Goal: Task Accomplishment & Management: Use online tool/utility

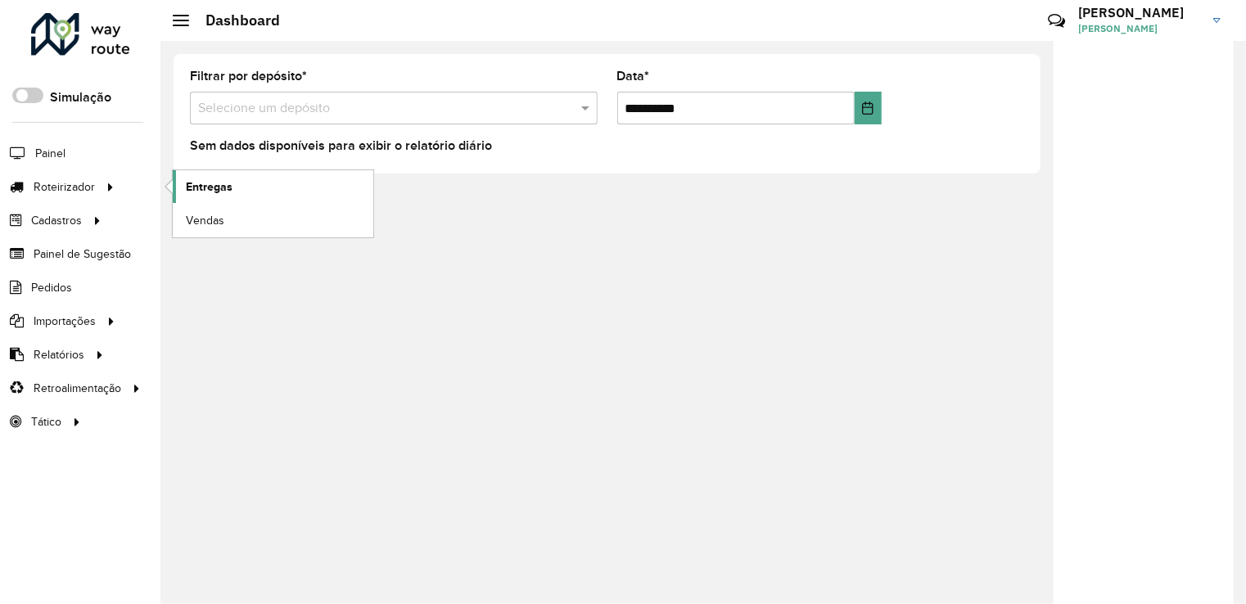
click at [228, 192] on span "Entregas" at bounding box center [209, 187] width 47 height 17
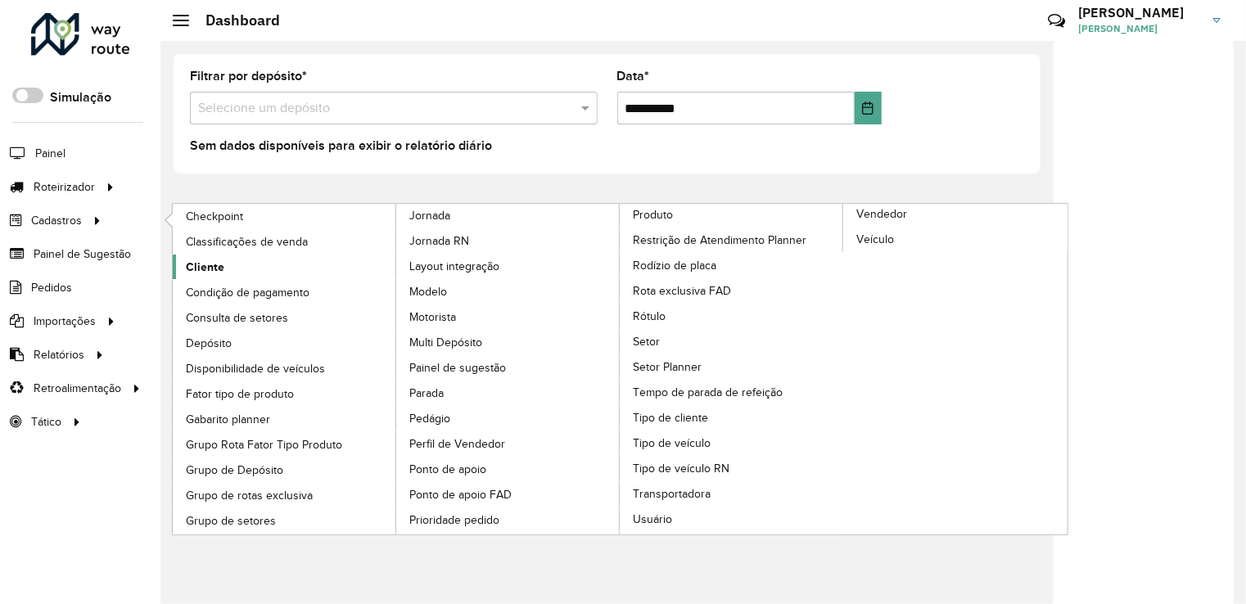
click at [201, 264] on span "Cliente" at bounding box center [205, 267] width 38 height 17
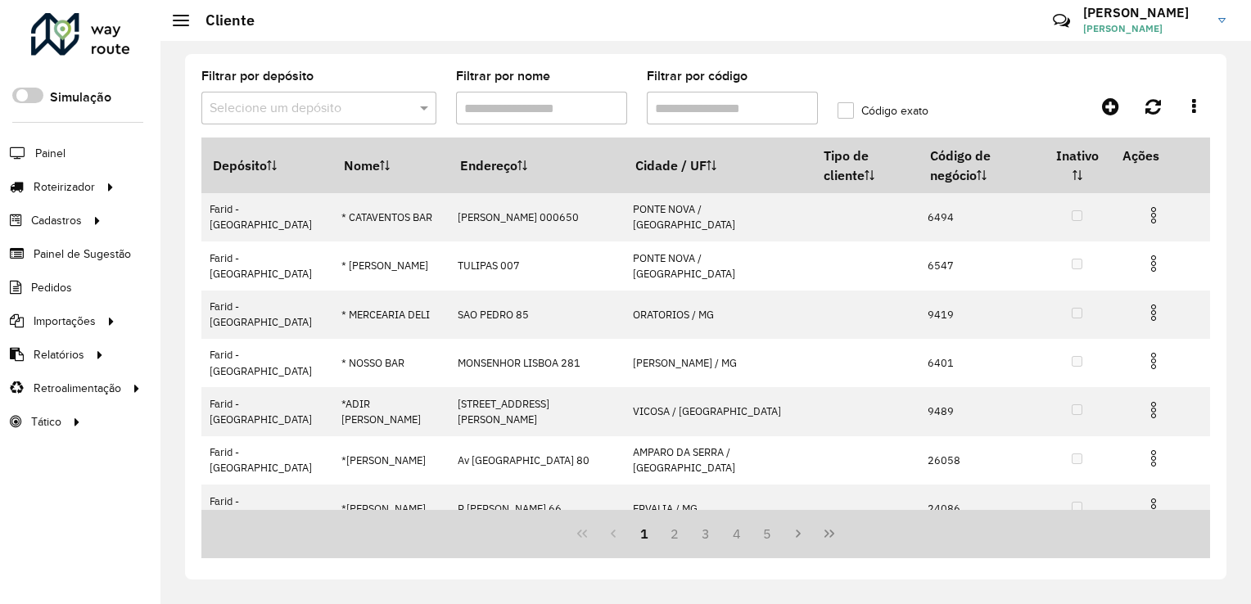
click at [395, 112] on div at bounding box center [318, 108] width 235 height 20
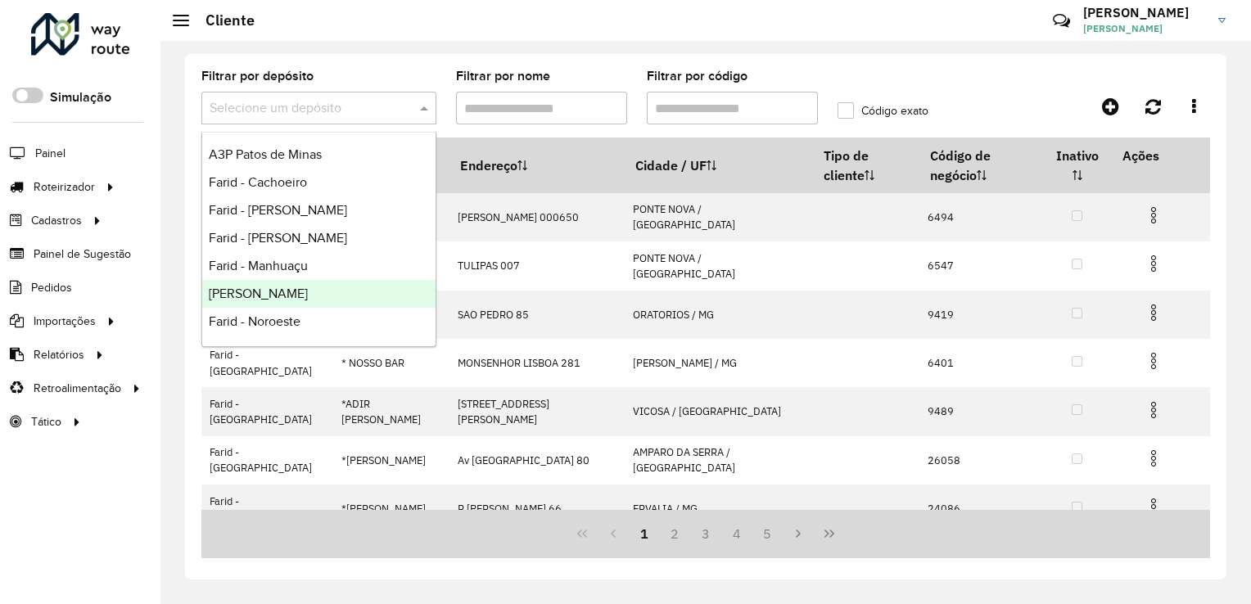
click at [316, 293] on div "[PERSON_NAME]" at bounding box center [318, 294] width 233 height 28
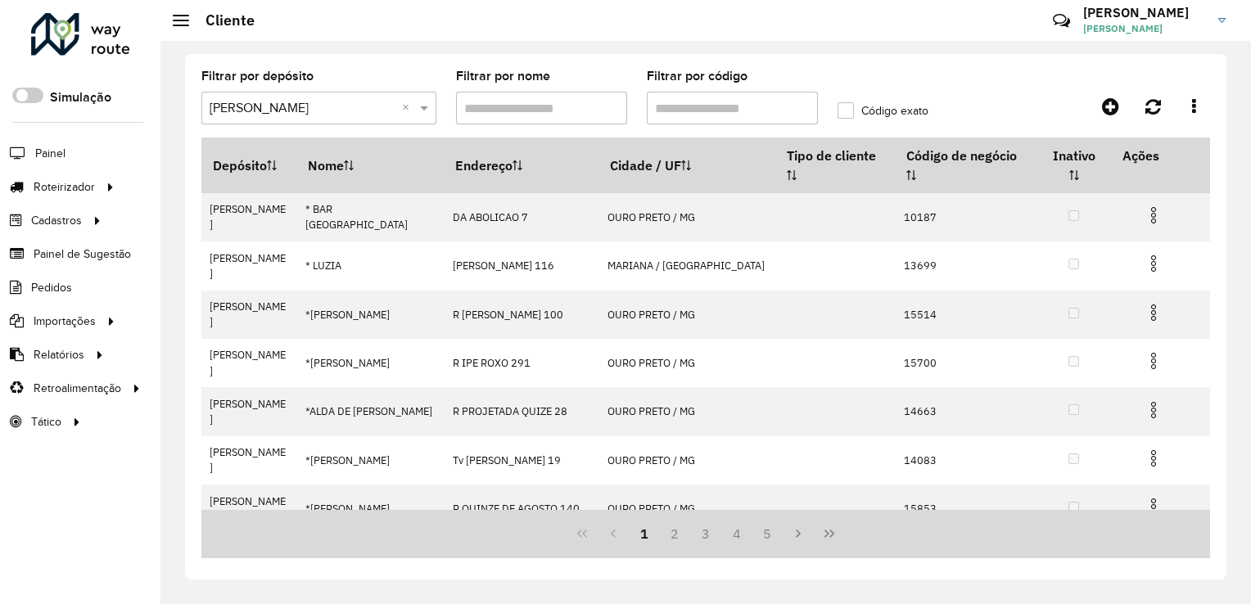
click at [585, 110] on input "Filtrar por nome" at bounding box center [541, 108] width 171 height 33
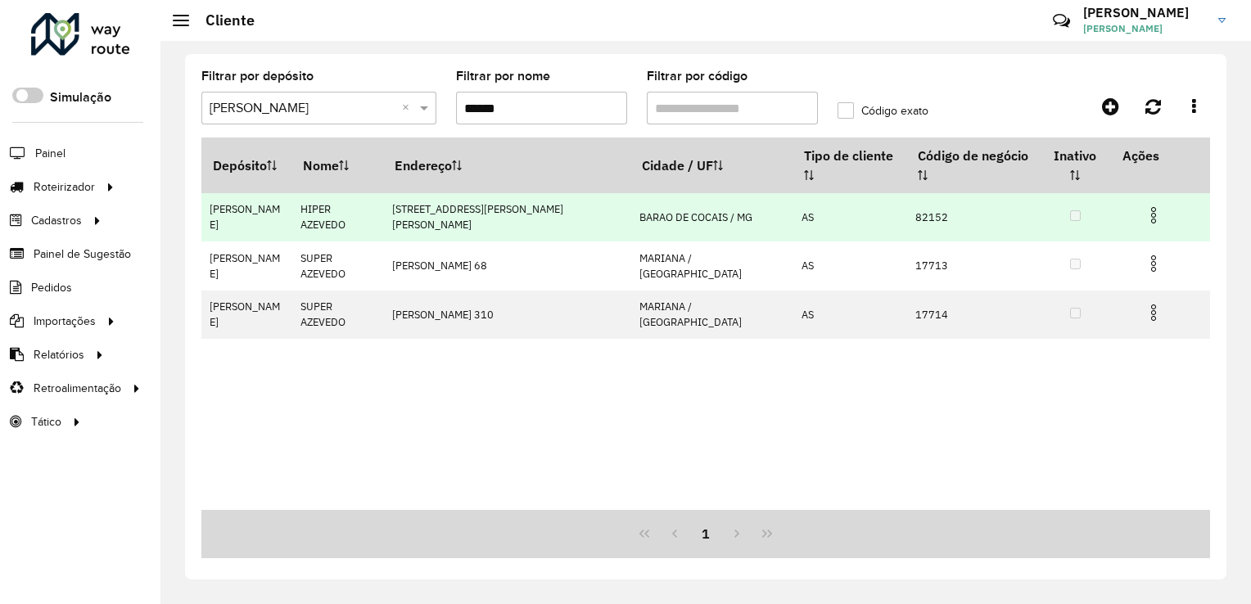
type input "******"
click at [906, 193] on td "82152" at bounding box center [972, 217] width 133 height 48
copy td "82152"
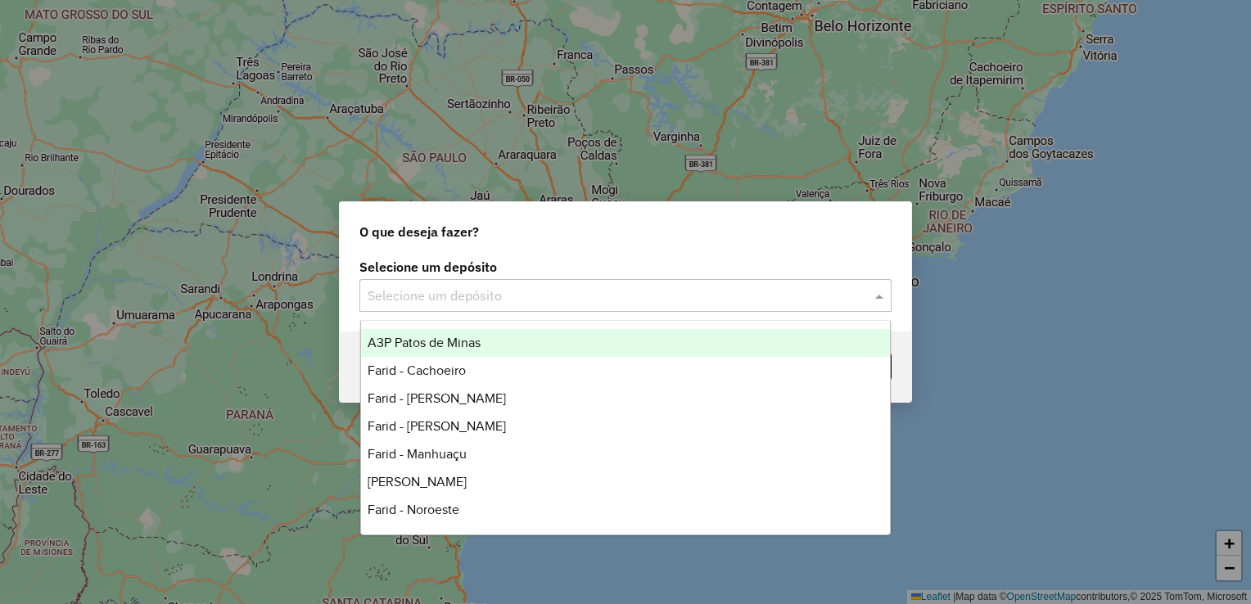
click at [495, 303] on input "text" at bounding box center [609, 297] width 483 height 20
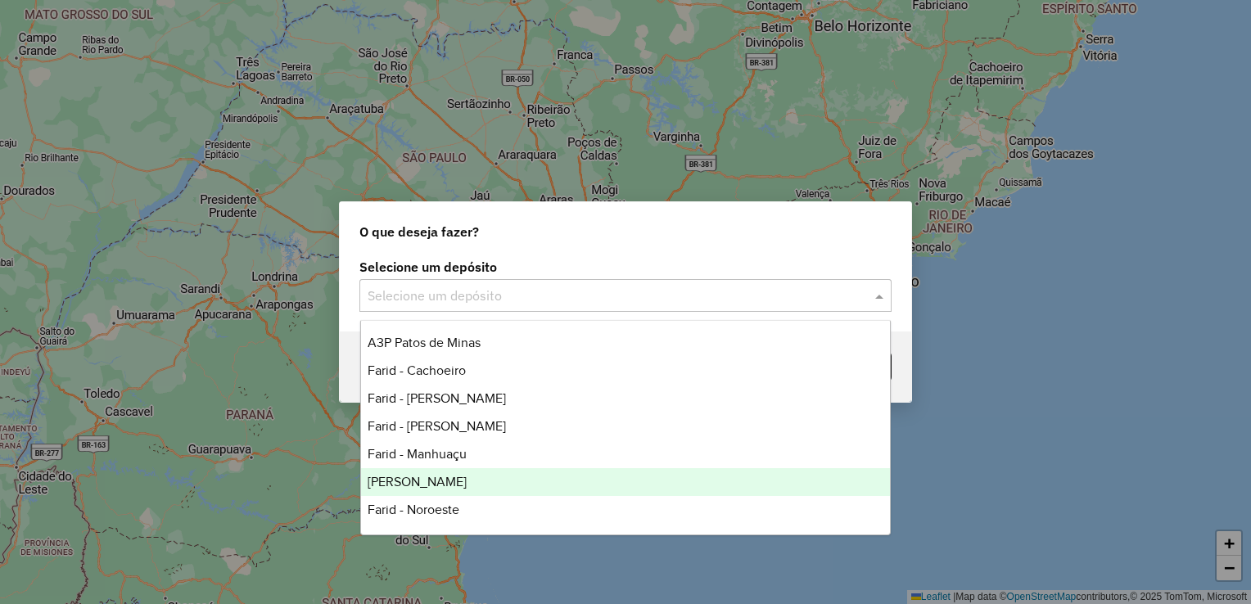
click at [476, 470] on div "[PERSON_NAME]" at bounding box center [626, 482] width 530 height 28
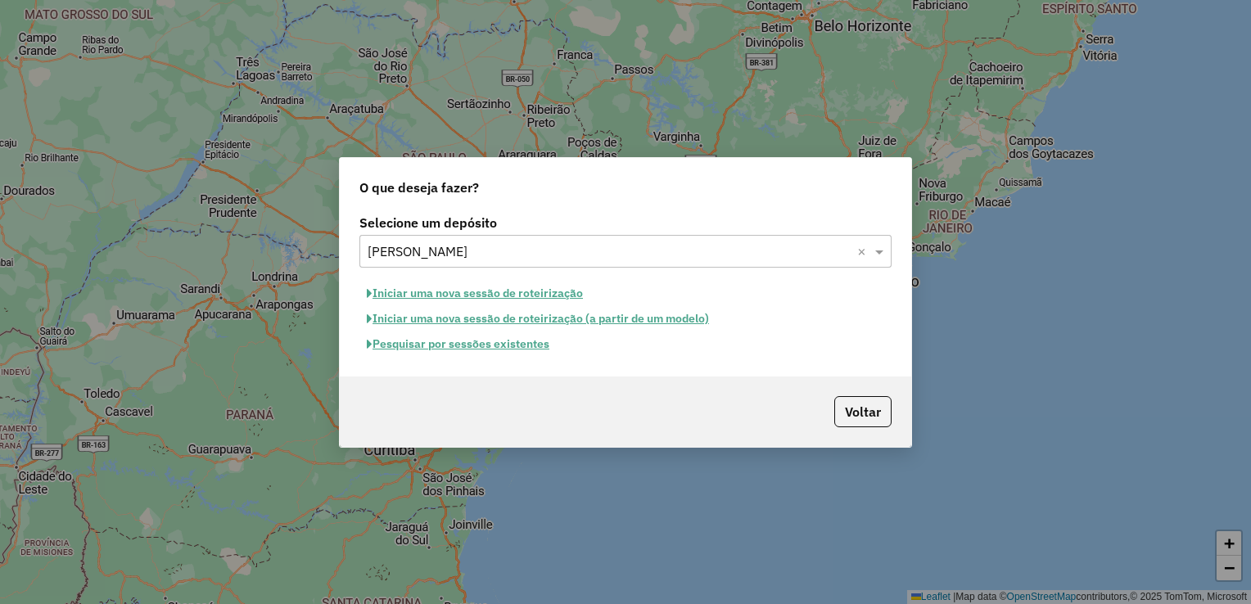
click at [509, 349] on button "Pesquisar por sessões existentes" at bounding box center [457, 344] width 197 height 25
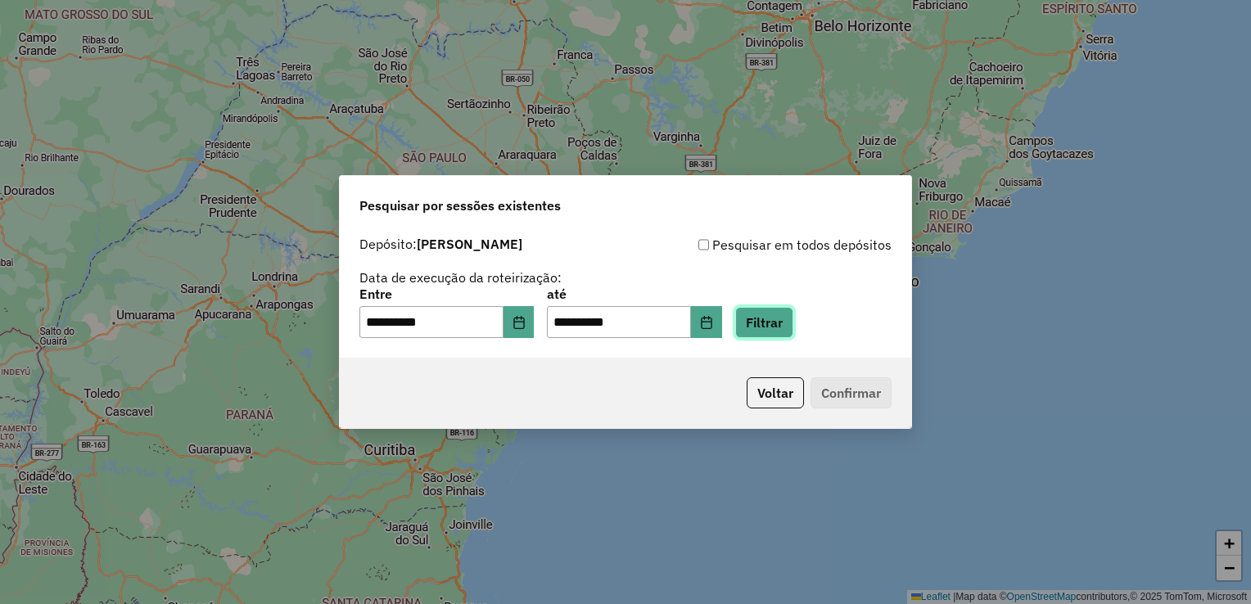
click at [771, 326] on button "Filtrar" at bounding box center [764, 322] width 58 height 31
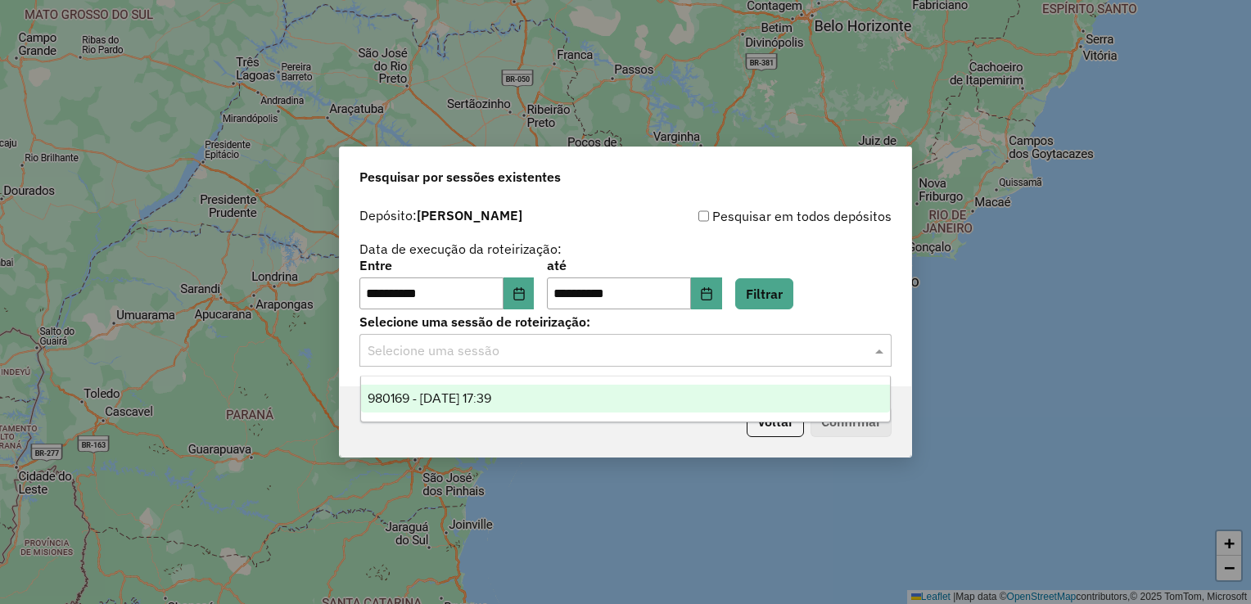
click at [593, 354] on input "text" at bounding box center [609, 351] width 483 height 20
drag, startPoint x: 570, startPoint y: 395, endPoint x: 663, endPoint y: 410, distance: 94.5
click at [570, 396] on div "980169 - [DATE] 17:39" at bounding box center [626, 399] width 530 height 28
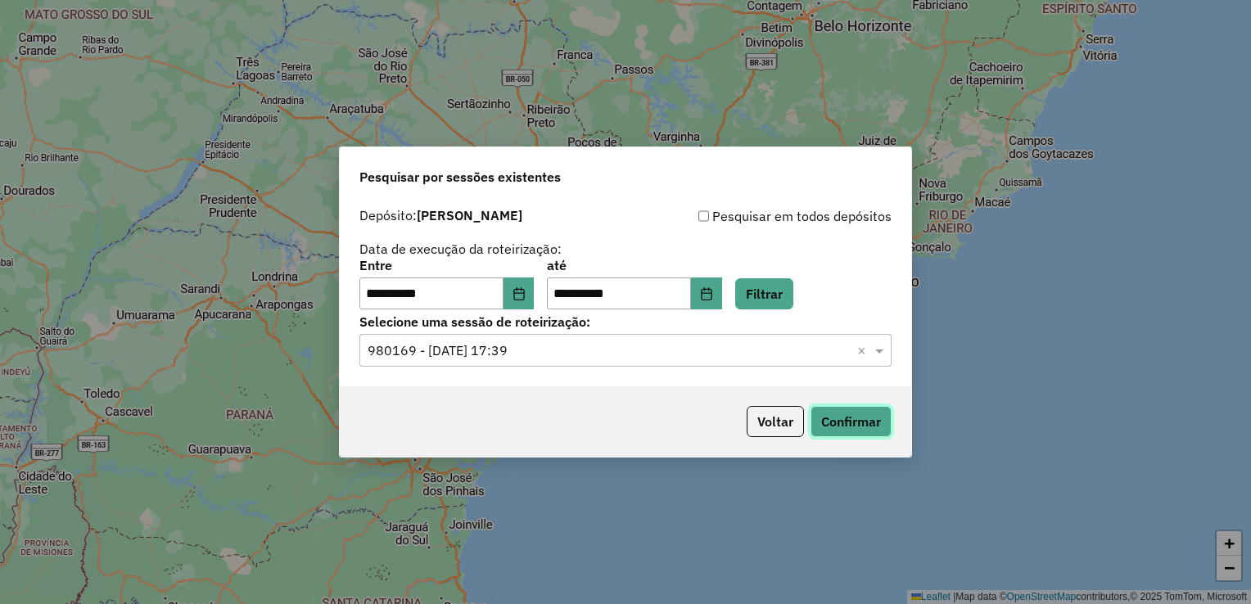
click at [845, 417] on button "Confirmar" at bounding box center [851, 421] width 81 height 31
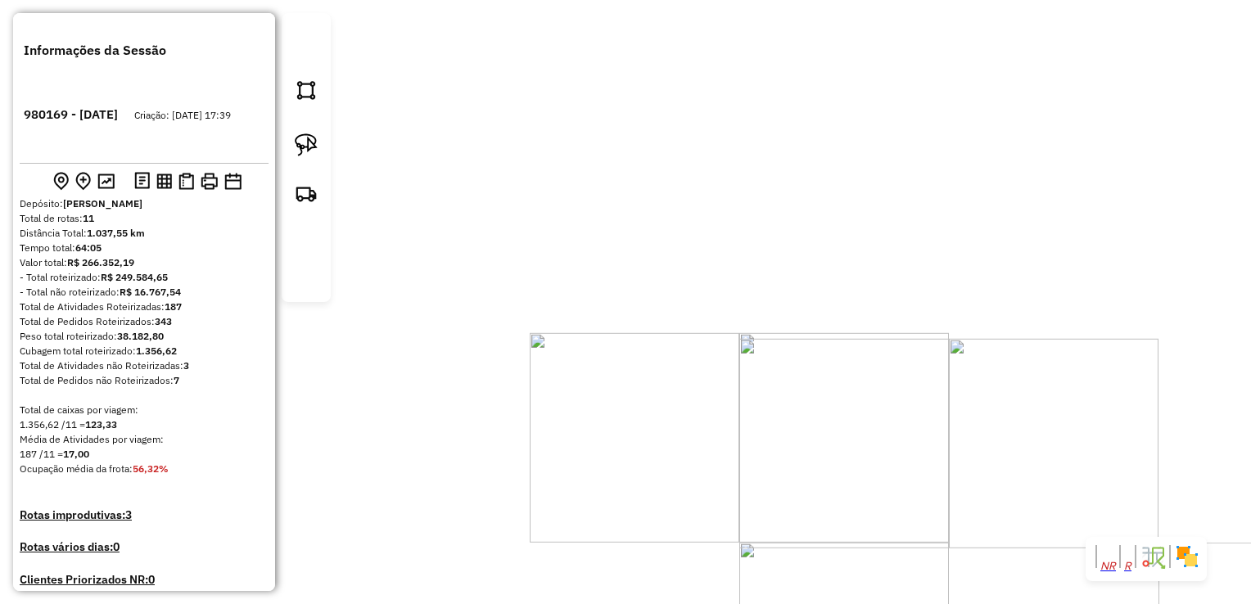
drag, startPoint x: 597, startPoint y: 106, endPoint x: 604, endPoint y: 342, distance: 235.9
click at [611, 395] on div "Janela de atendimento Grade de atendimento Capacidade Transportadoras Veículos …" at bounding box center [625, 302] width 1251 height 604
select select "**********"
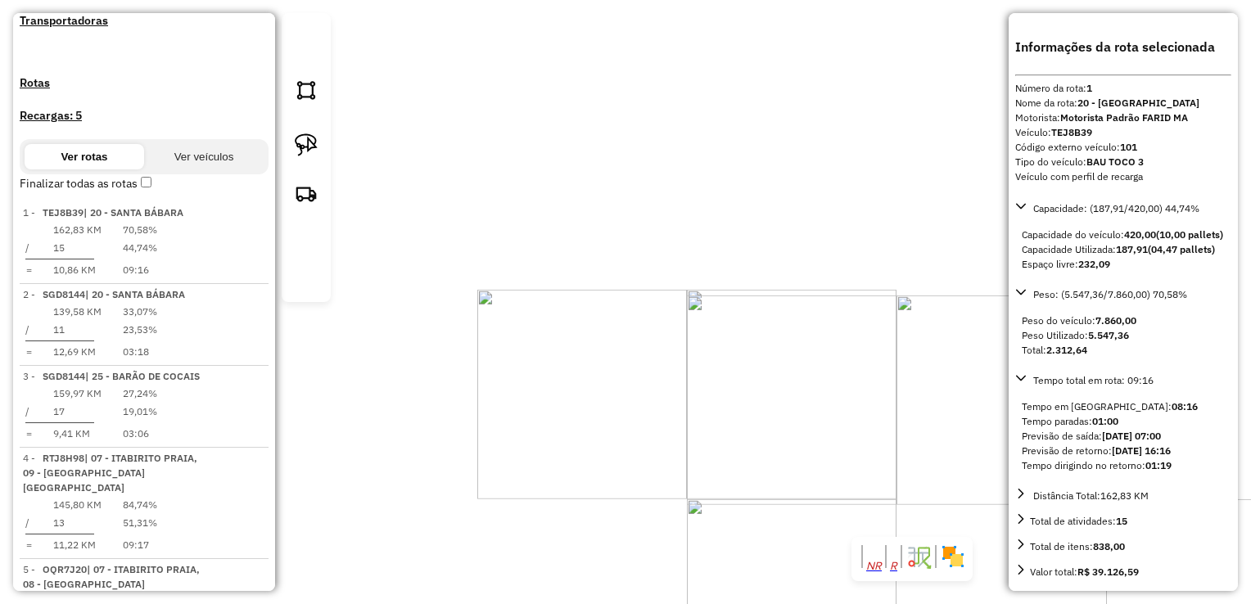
scroll to position [654, 0]
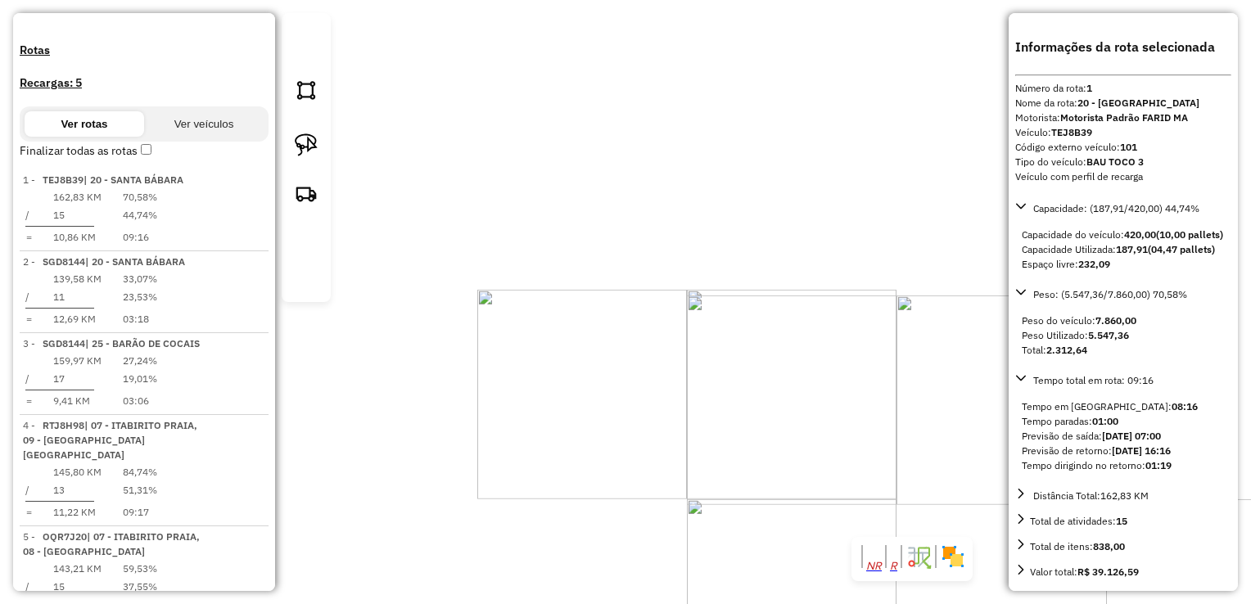
click at [764, 417] on div "82034 - CAMBOTA SUPERMERCADO Tipo de cliente: AS (r) Endereço: CONCEICAO CALDEI…" at bounding box center [625, 302] width 1251 height 604
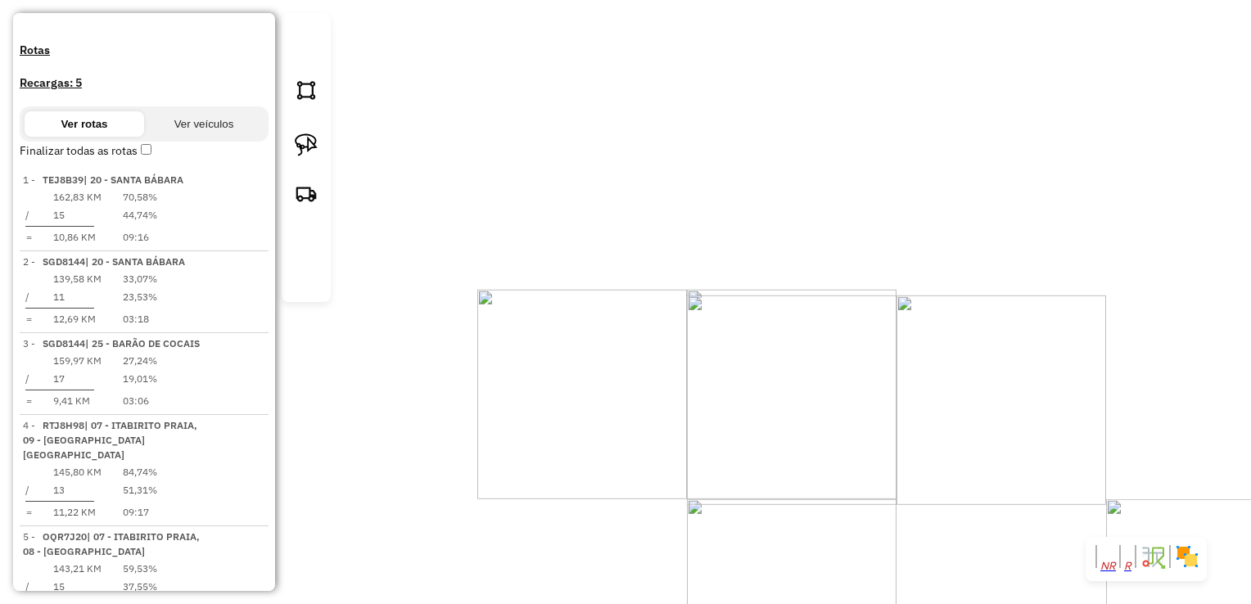
select select "**********"
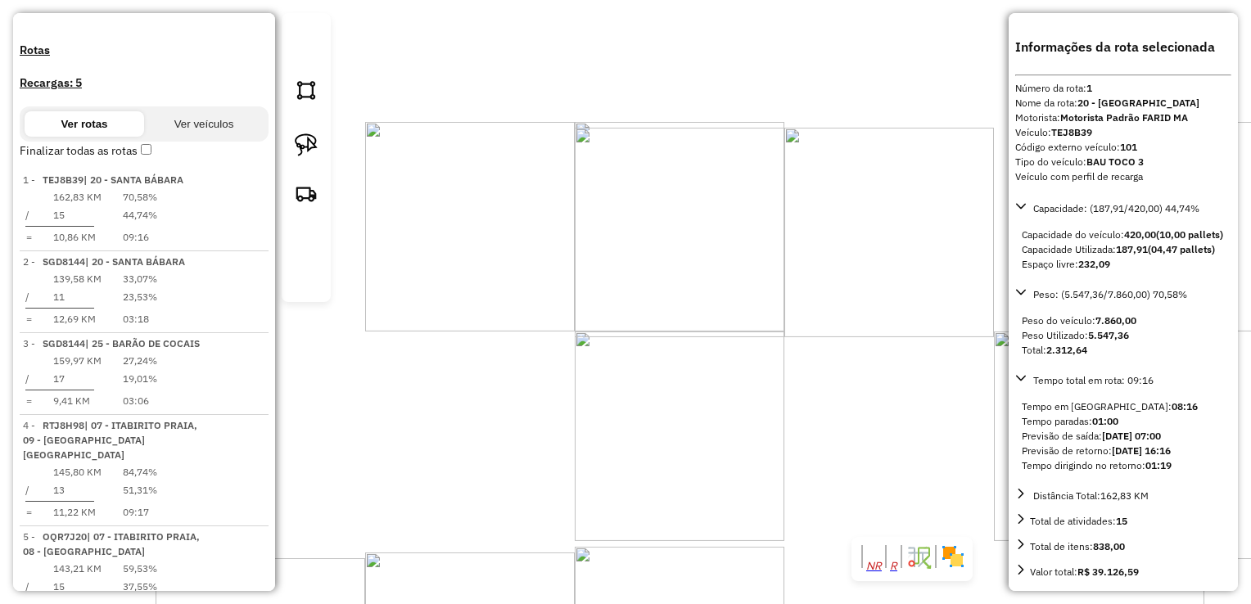
drag, startPoint x: 762, startPoint y: 409, endPoint x: 652, endPoint y: 251, distance: 192.4
click at [652, 251] on div "82034 - CAMBOTA SUPERMERCADO Tipo de cliente: AS (r) Endereço: CONCEICAO CALDEI…" at bounding box center [625, 302] width 1251 height 604
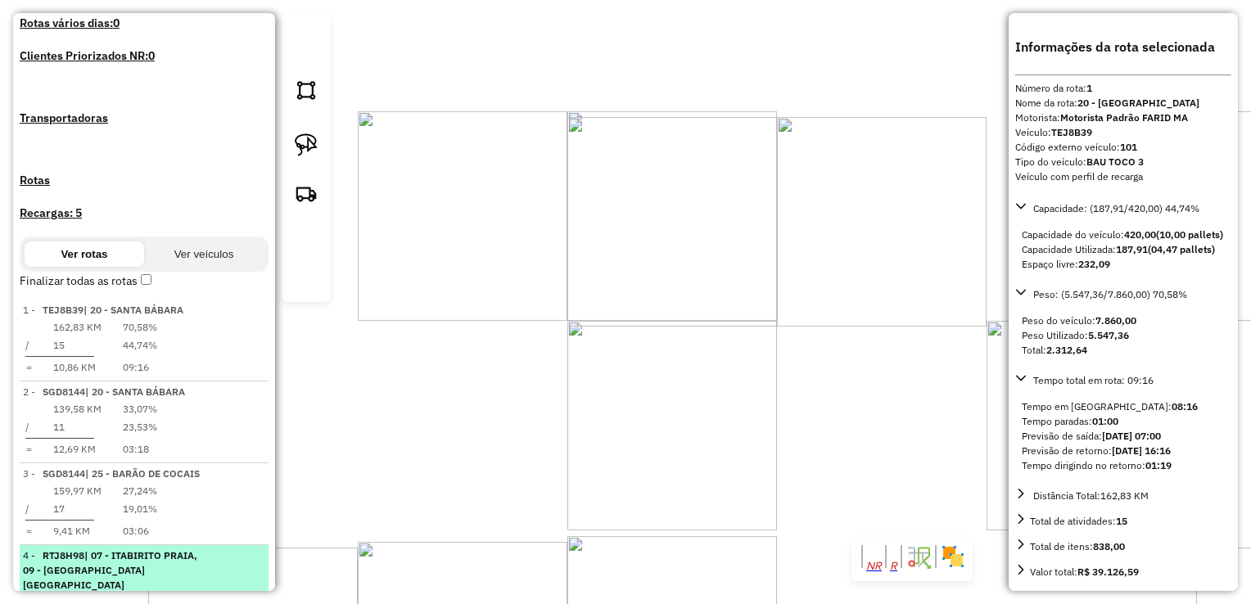
scroll to position [490, 0]
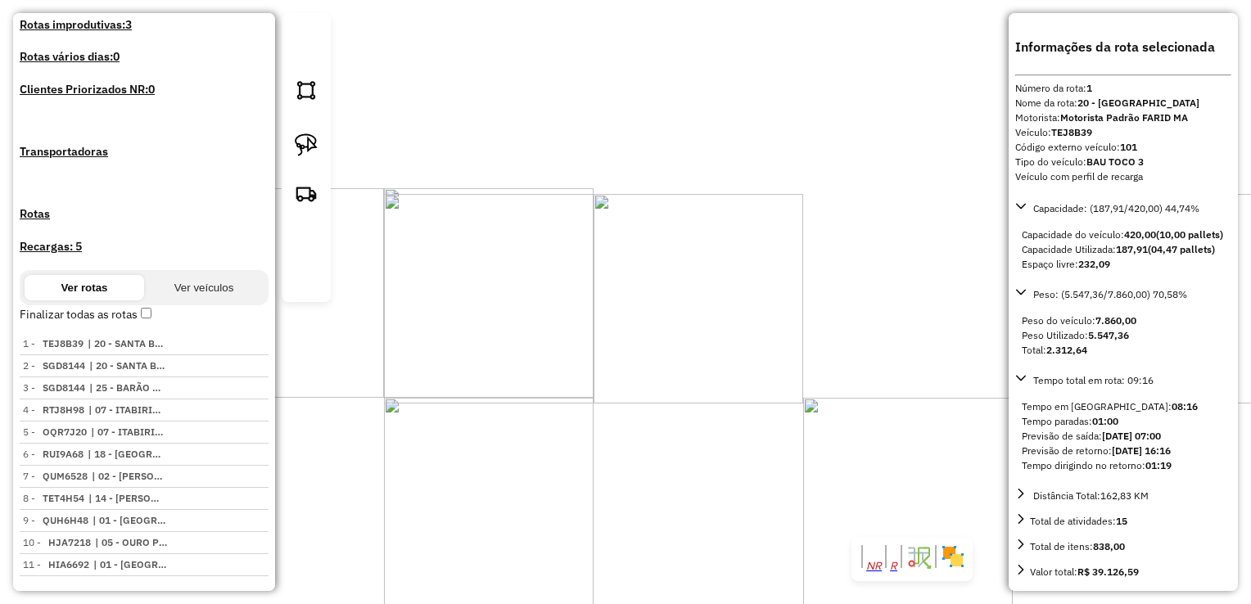
click at [495, 359] on div "Atividade não roteirizada 82482 - BOI NA BRASA Endereço: VISTA ALEGRE 51 Bairro…" at bounding box center [625, 302] width 1251 height 604
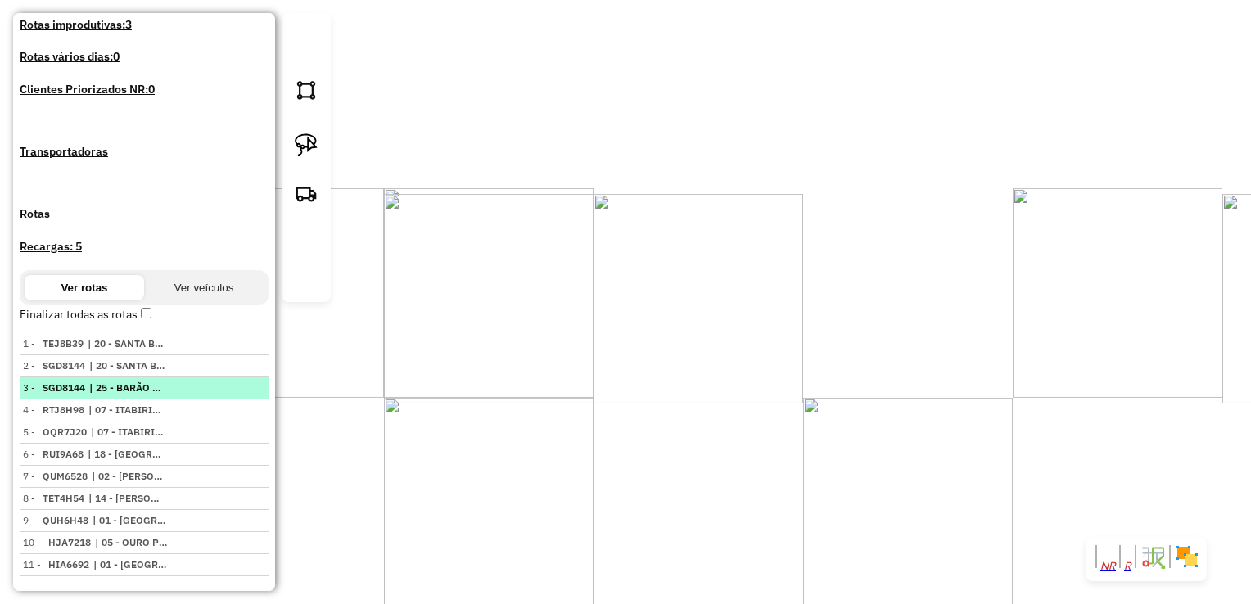
click at [262, 382] on em at bounding box center [262, 382] width 0 height 0
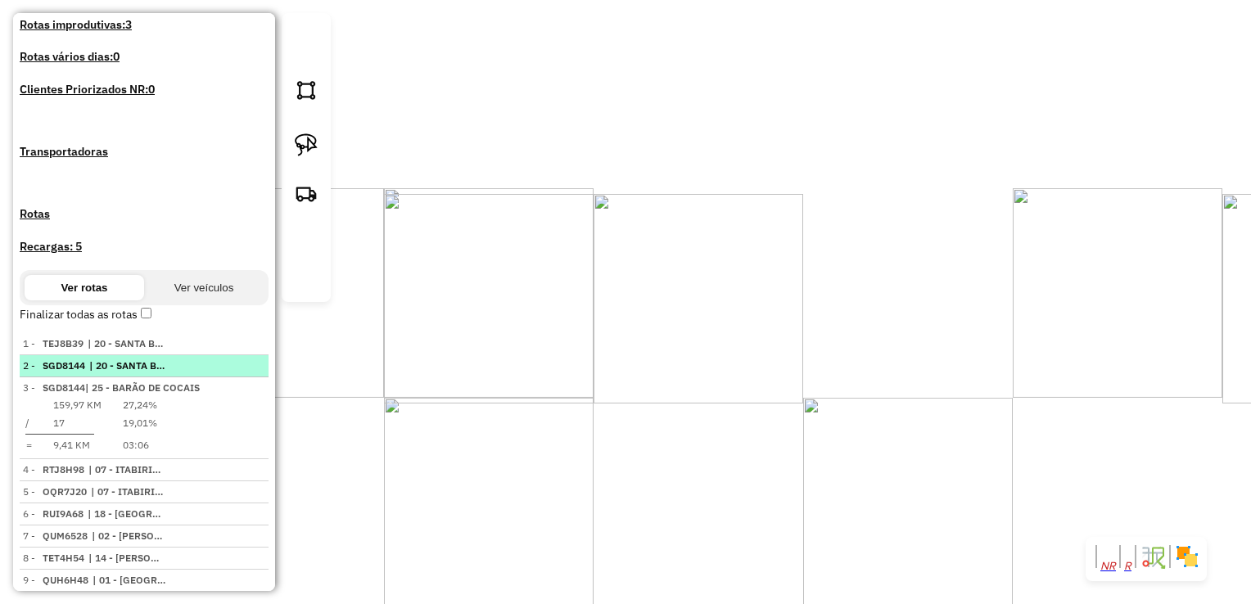
click at [262, 360] on em at bounding box center [262, 360] width 0 height 0
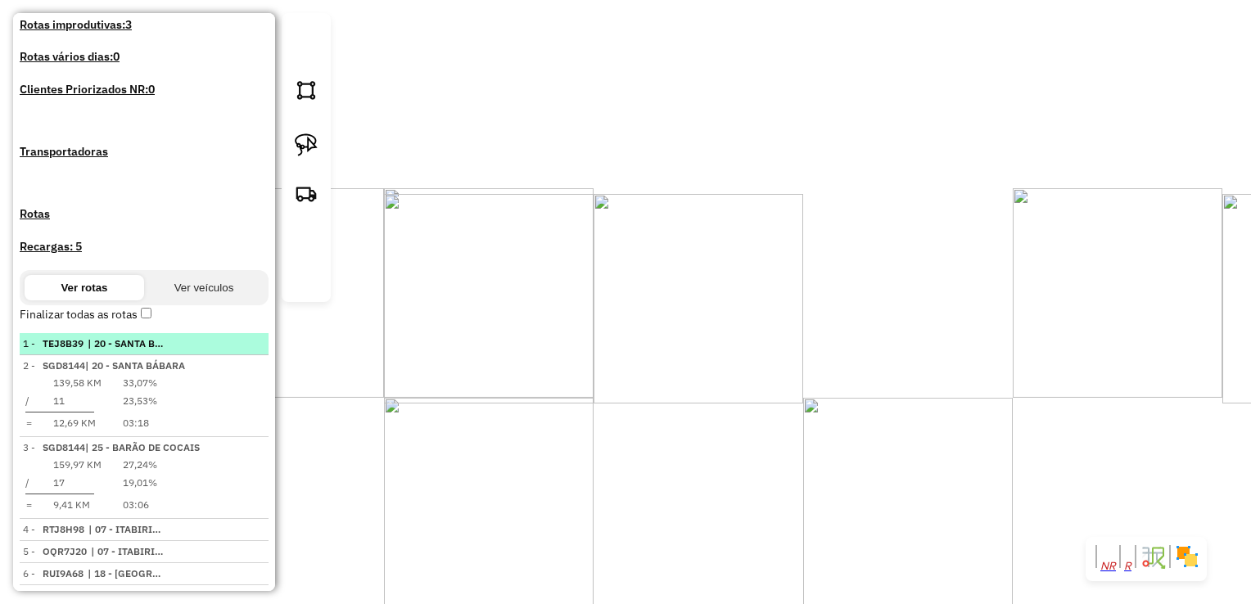
click at [262, 338] on em at bounding box center [262, 338] width 0 height 0
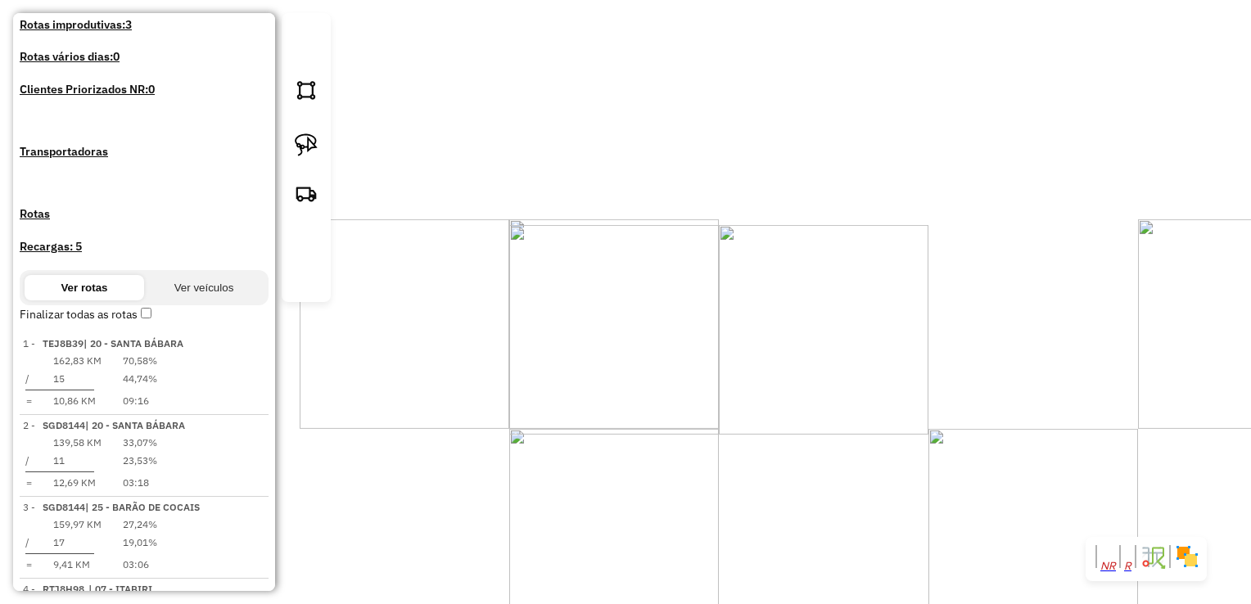
drag, startPoint x: 615, startPoint y: 276, endPoint x: 796, endPoint y: 336, distance: 190.6
click at [796, 336] on div "Janela de atendimento Grade de atendimento Capacidade Transportadoras Veículos …" at bounding box center [625, 302] width 1251 height 604
click at [536, 306] on div "Janela de atendimento Grade de atendimento Capacidade Transportadoras Veículos …" at bounding box center [625, 302] width 1251 height 604
select select "**********"
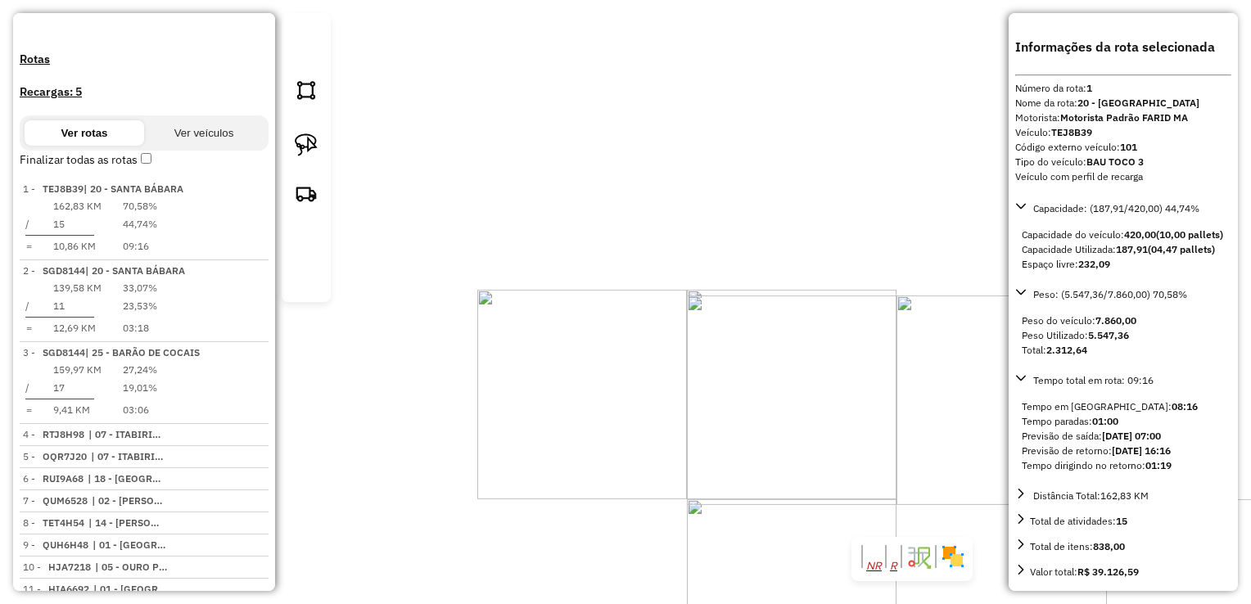
scroll to position [654, 0]
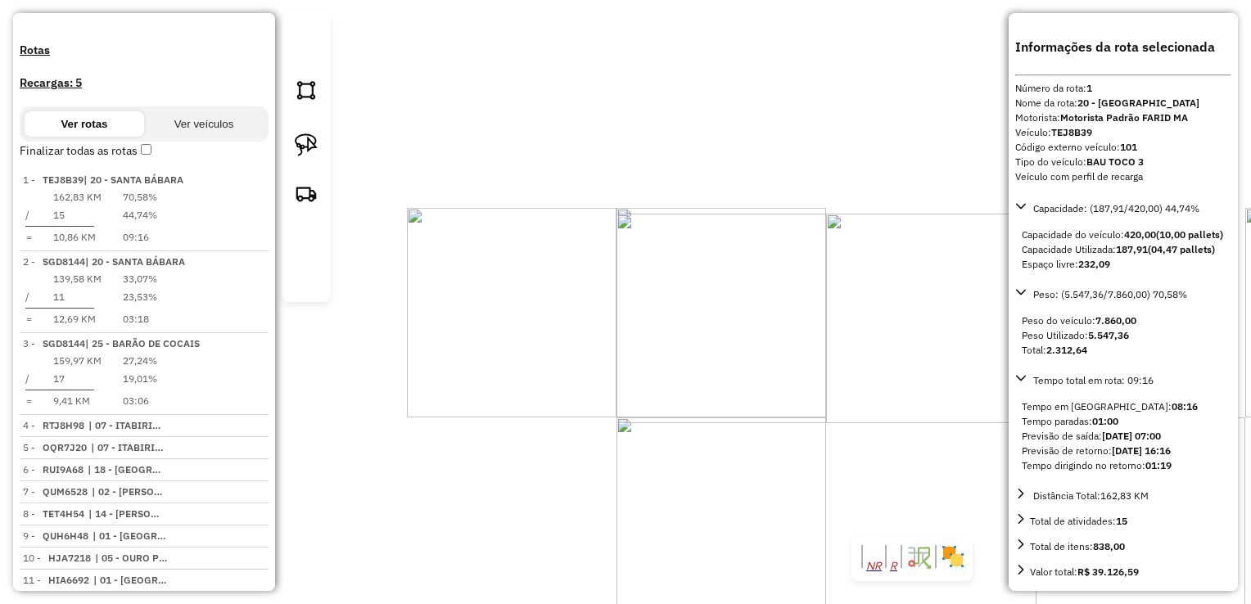
drag, startPoint x: 853, startPoint y: 454, endPoint x: 783, endPoint y: 372, distance: 108.0
click at [783, 372] on div "82034 - CAMBOTA SUPERMERCADO Tipo de cliente: AS (r) Endereço: CONCEICAO CALDEI…" at bounding box center [625, 302] width 1251 height 604
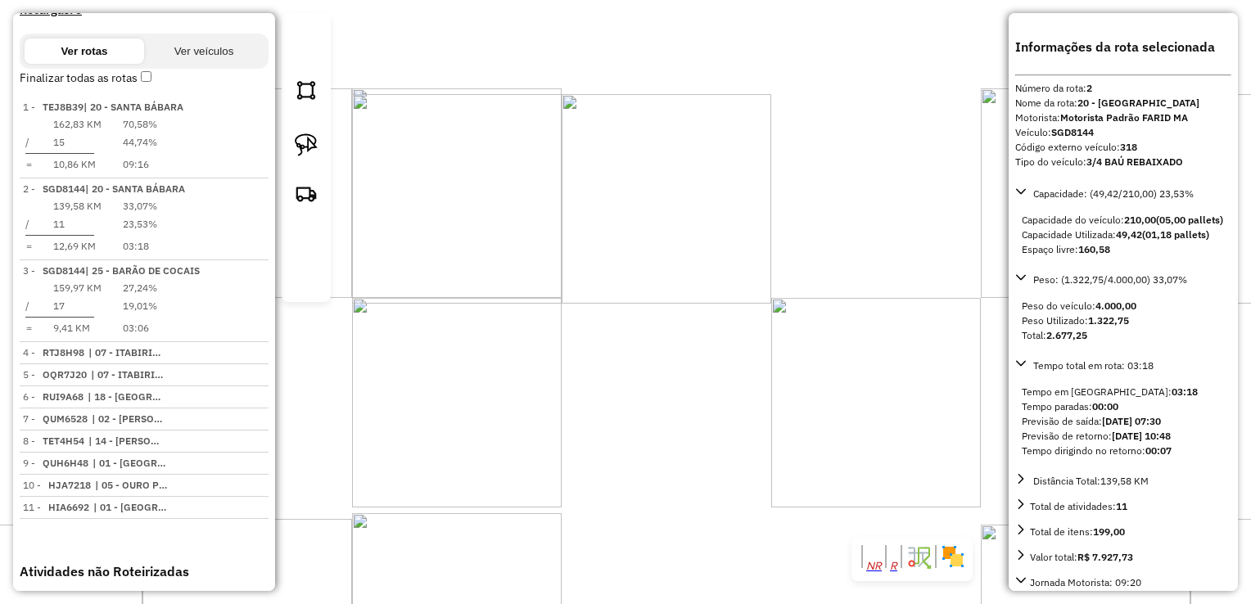
scroll to position [746, 0]
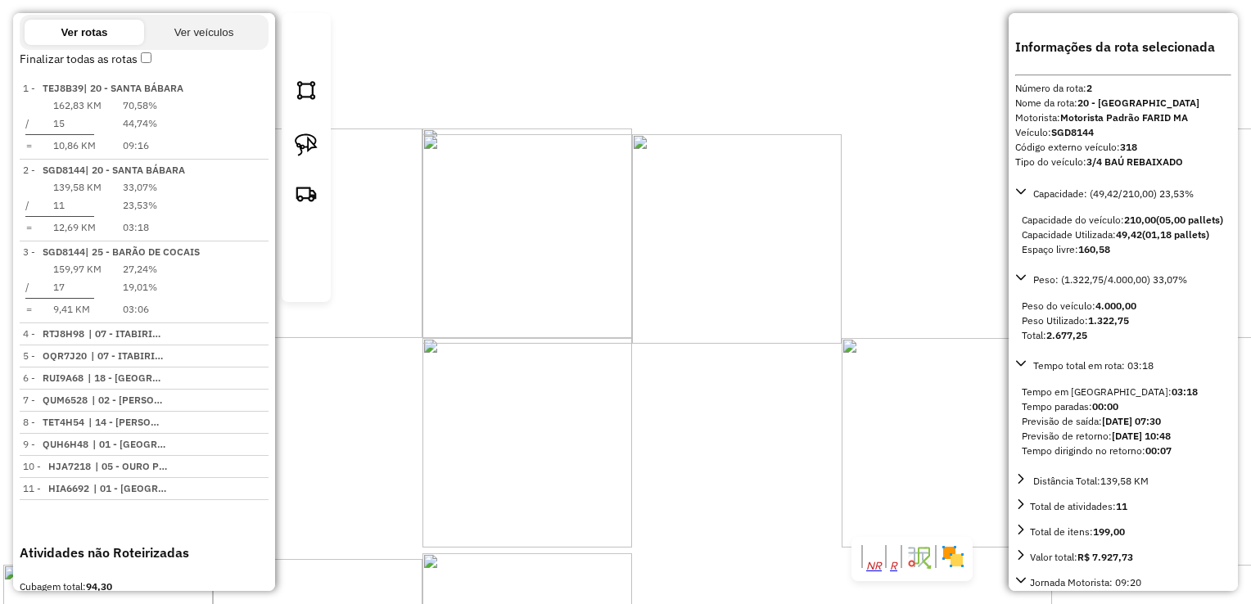
drag, startPoint x: 407, startPoint y: 295, endPoint x: 477, endPoint y: 335, distance: 81.0
click at [477, 335] on div "82660 - COMERCIAL SOUZA Endereço: GERALDO FERREIRA BRAGA 522 Bairro: SAO VICENT…" at bounding box center [625, 302] width 1251 height 604
drag, startPoint x: 479, startPoint y: 336, endPoint x: 506, endPoint y: 313, distance: 35.4
click at [537, 348] on div "82660 - COMERCIAL SOUZA Endereço: GERALDO FERREIRA BRAGA 522 Bairro: SAO VICENT…" at bounding box center [625, 302] width 1251 height 604
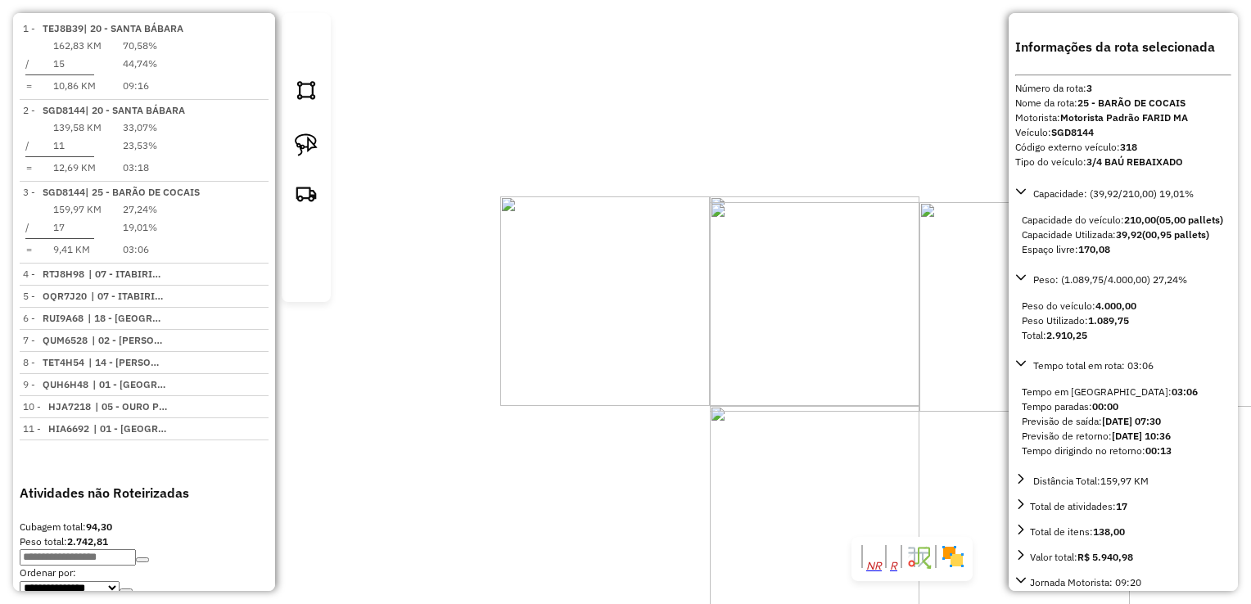
scroll to position [837, 0]
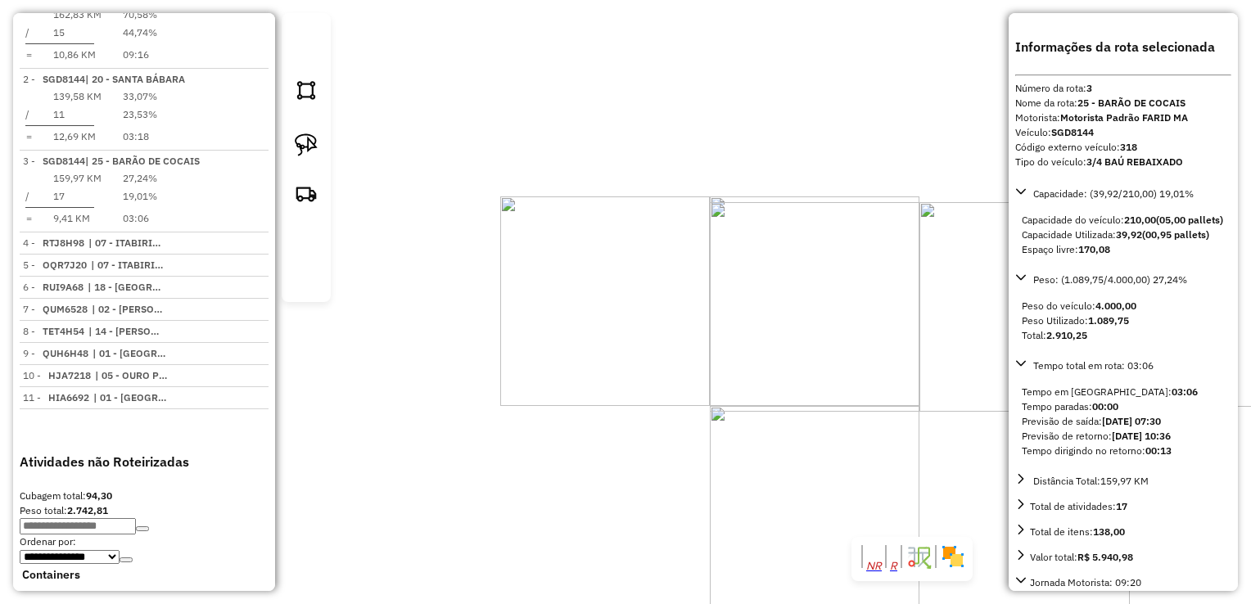
click at [648, 409] on div "82451 - BAR DA THUANE Endereço: ALBERTO GONCALVES 303 Bairro: VIUVA (BARAO DE C…" at bounding box center [625, 302] width 1251 height 604
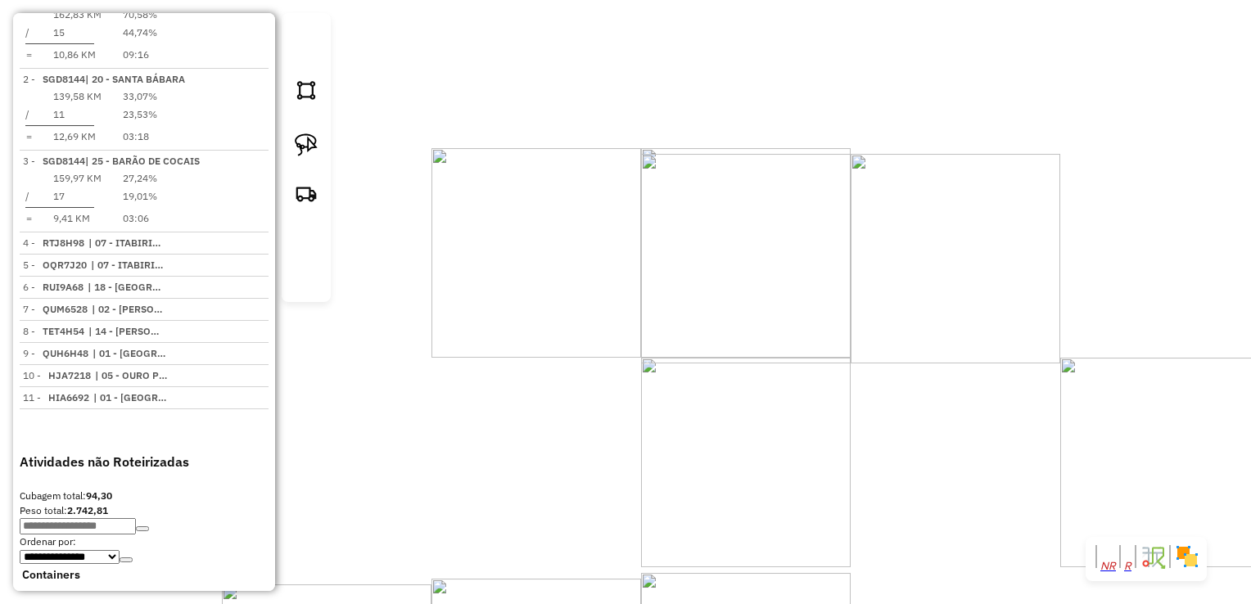
drag, startPoint x: 812, startPoint y: 414, endPoint x: 748, endPoint y: 368, distance: 79.3
click at [748, 368] on div "Janela de atendimento Grade de atendimento Capacidade Transportadoras Veículos …" at bounding box center [625, 302] width 1251 height 604
select select "**********"
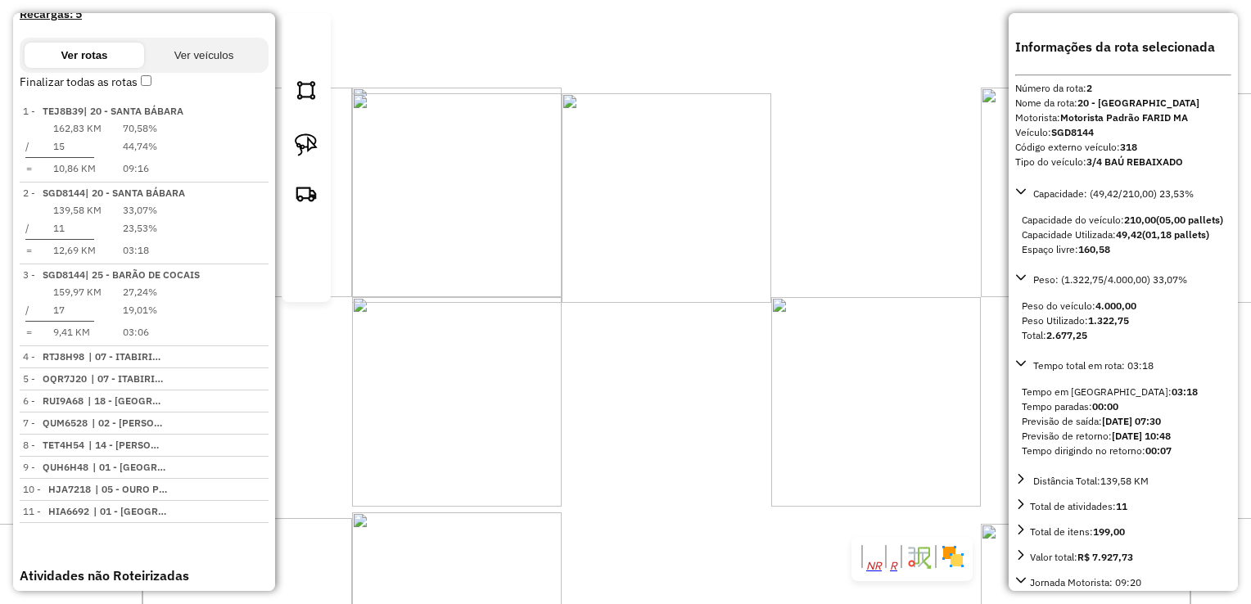
scroll to position [746, 0]
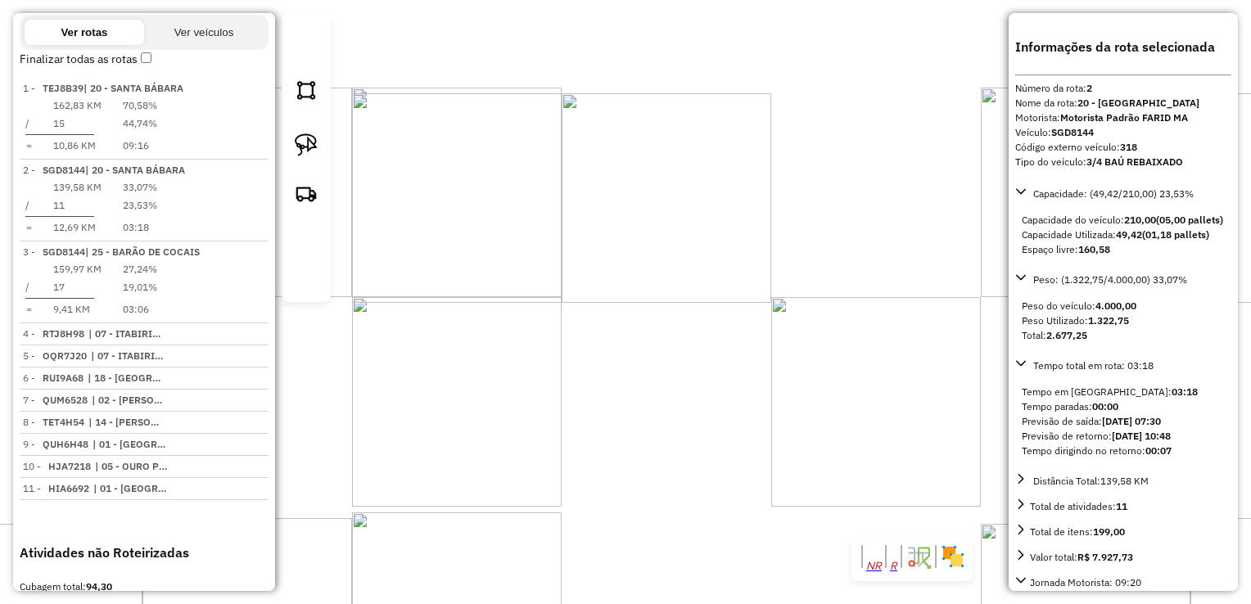
click at [642, 361] on div "82660 - COMERCIAL SOUZA Endereço: GERALDO FERREIRA BRAGA 522 Bairro: SAO VICENT…" at bounding box center [625, 302] width 1251 height 604
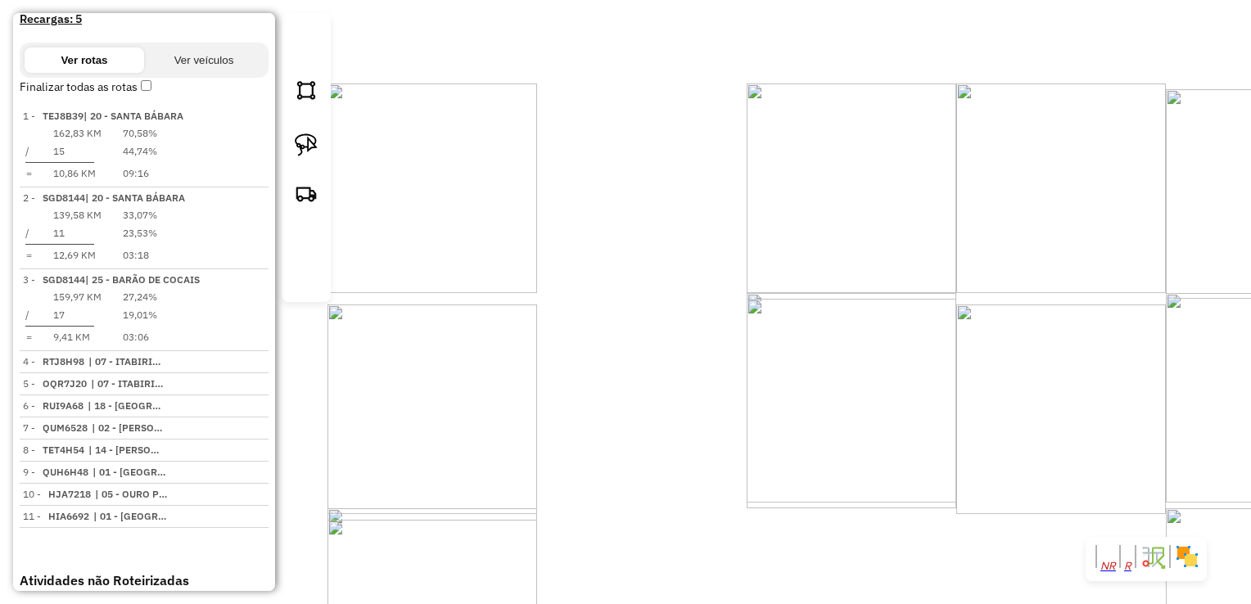
select select "**********"
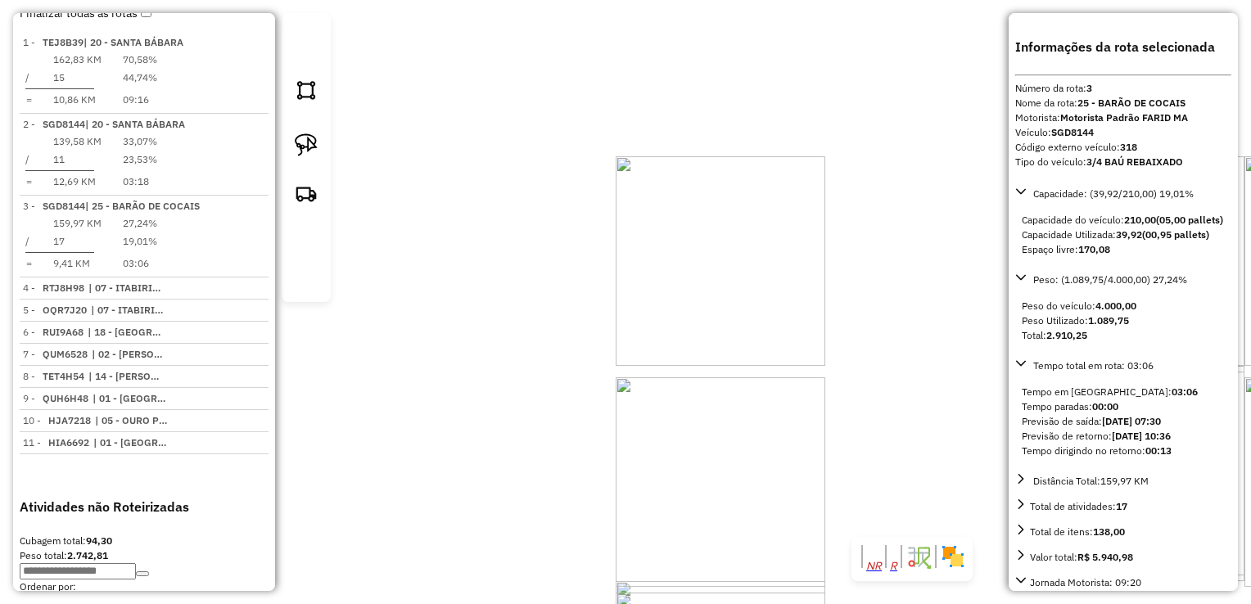
scroll to position [837, 0]
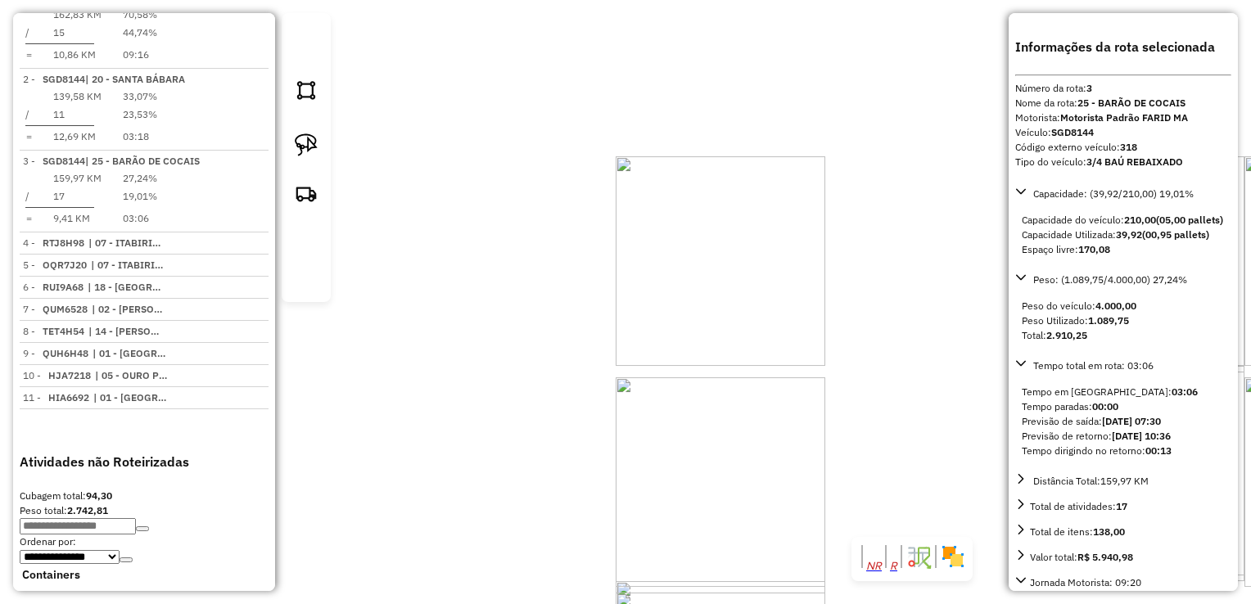
click at [771, 474] on div "82243 - IVONE TELES CARLOS Endereço: R ULISSES RIBEIRO 140 Bairro: SANTA CRUZ (…" at bounding box center [625, 302] width 1251 height 604
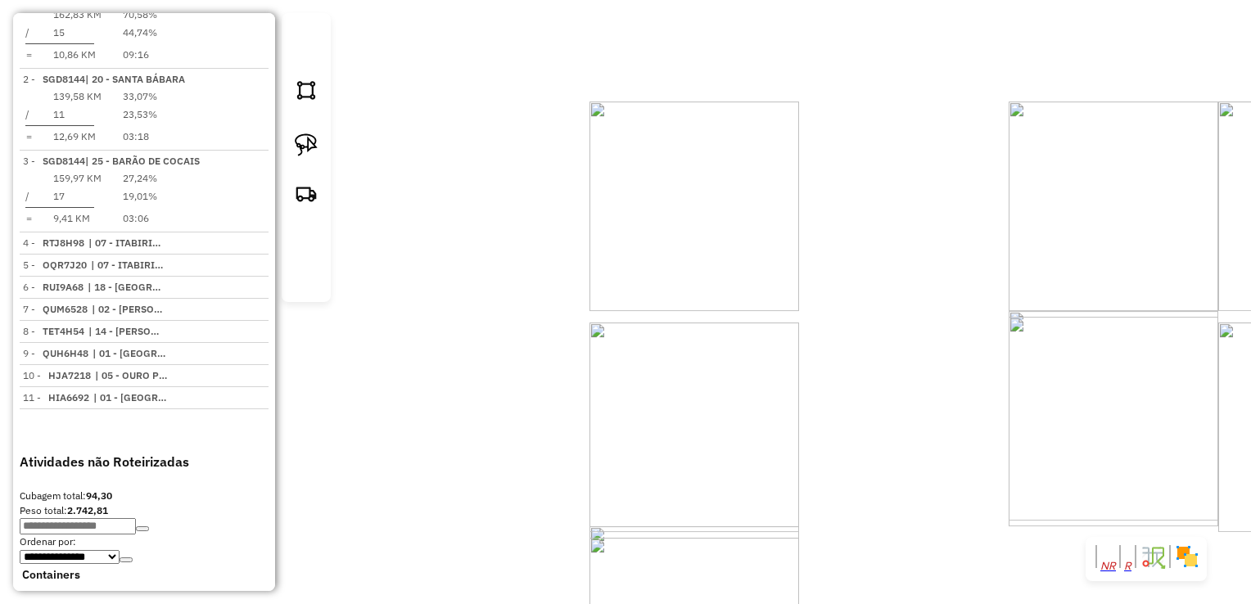
drag, startPoint x: 763, startPoint y: 497, endPoint x: 584, endPoint y: 201, distance: 345.7
click at [597, 221] on div "Janela de atendimento Grade de atendimento Capacidade Transportadoras Veículos …" at bounding box center [625, 302] width 1251 height 604
drag, startPoint x: 685, startPoint y: 416, endPoint x: 659, endPoint y: 164, distance: 253.6
click at [665, 211] on div "Janela de atendimento Grade de atendimento Capacidade Transportadoras Veículos …" at bounding box center [625, 302] width 1251 height 604
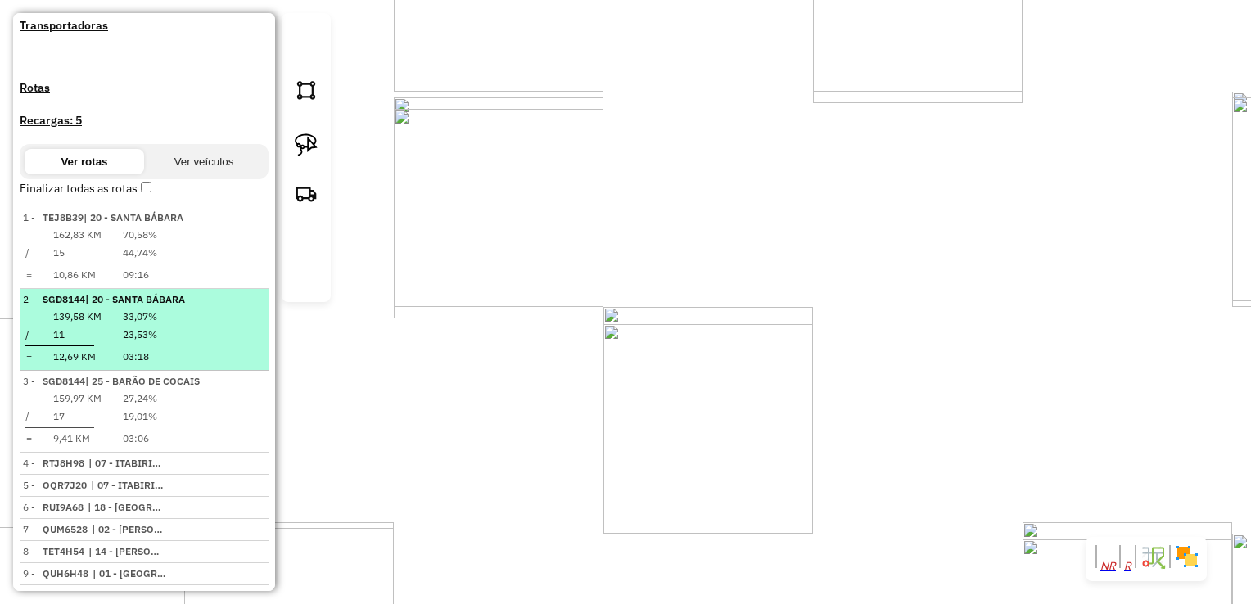
scroll to position [591, 0]
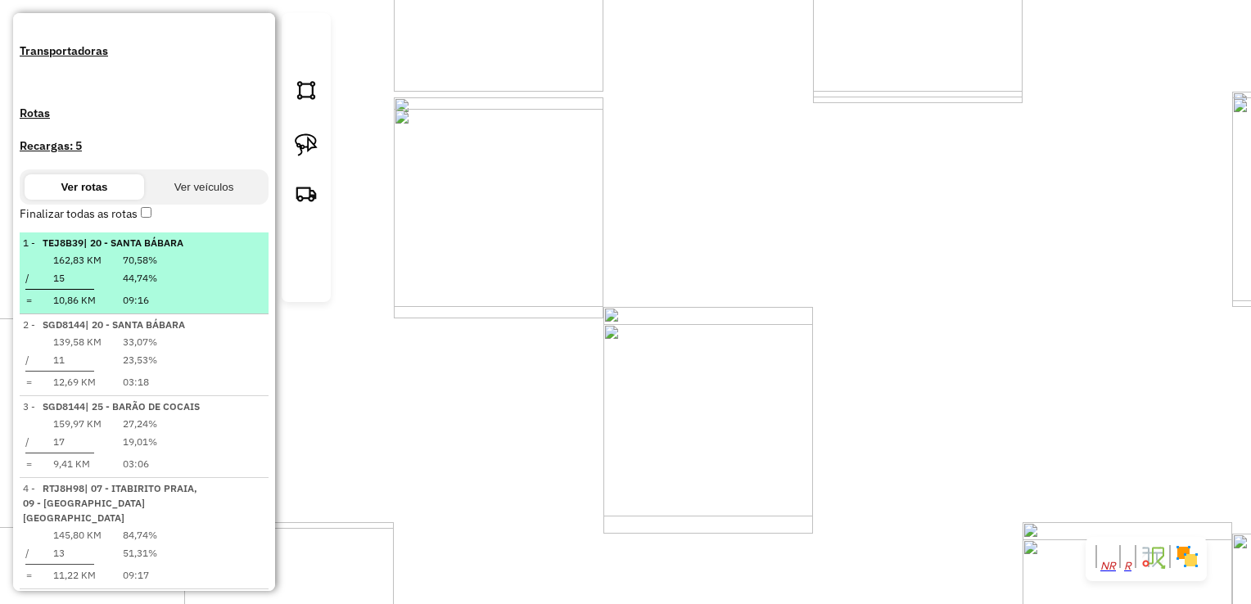
click at [260, 237] on em at bounding box center [260, 237] width 0 height 0
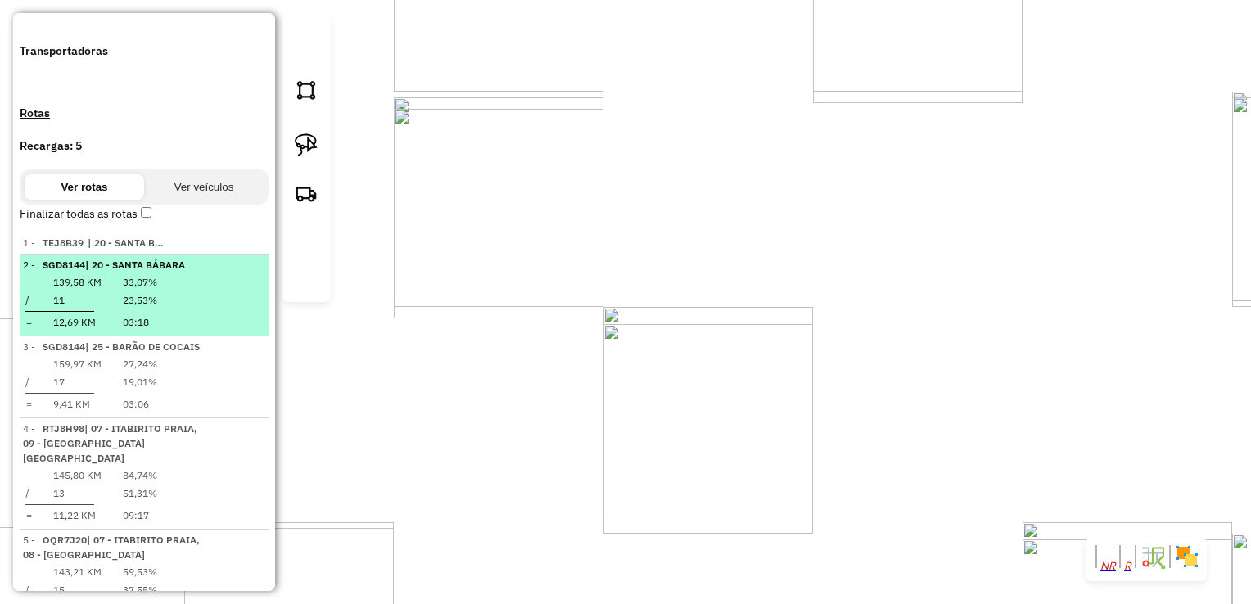
click at [260, 260] on em at bounding box center [260, 260] width 0 height 0
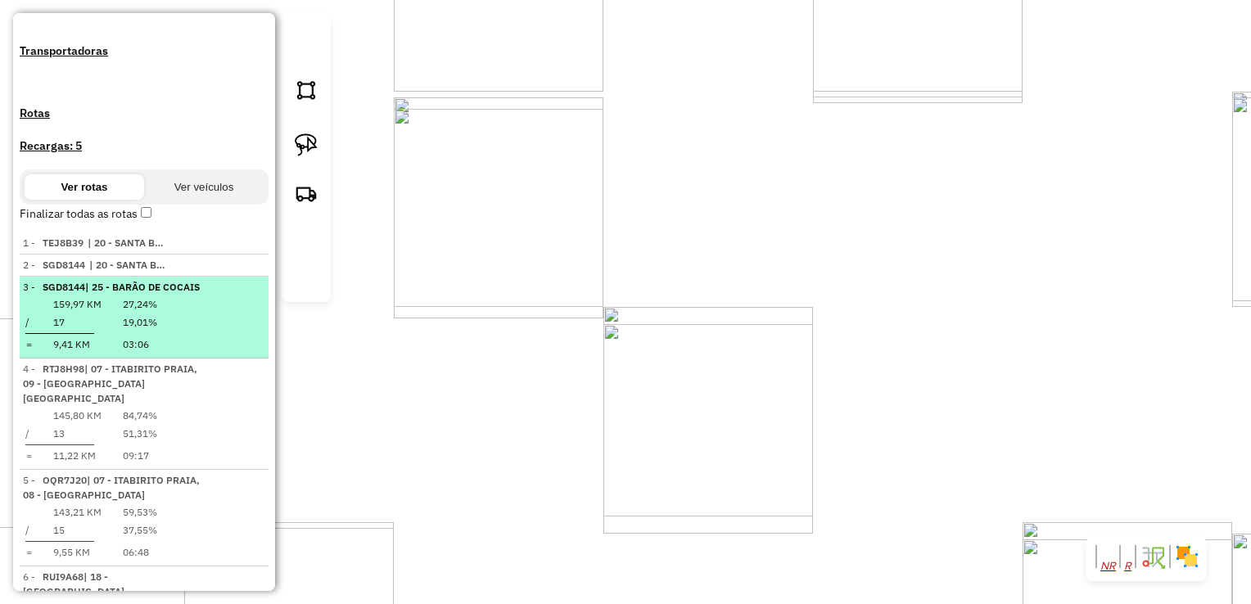
click at [260, 282] on em at bounding box center [260, 282] width 0 height 0
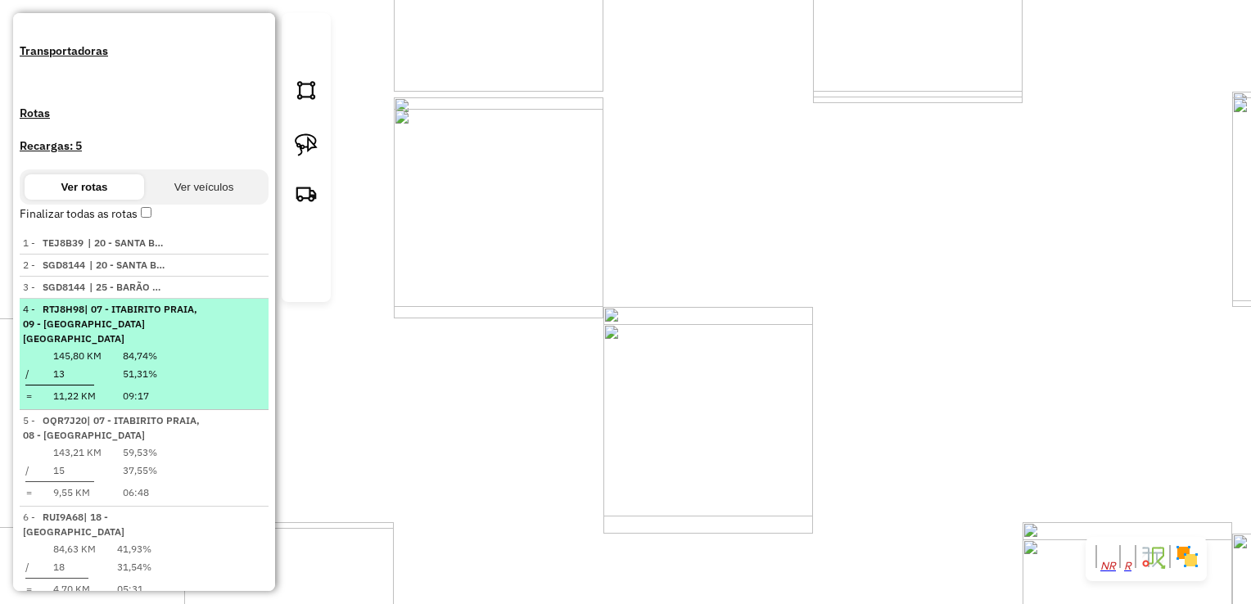
click at [260, 304] on em at bounding box center [260, 304] width 0 height 0
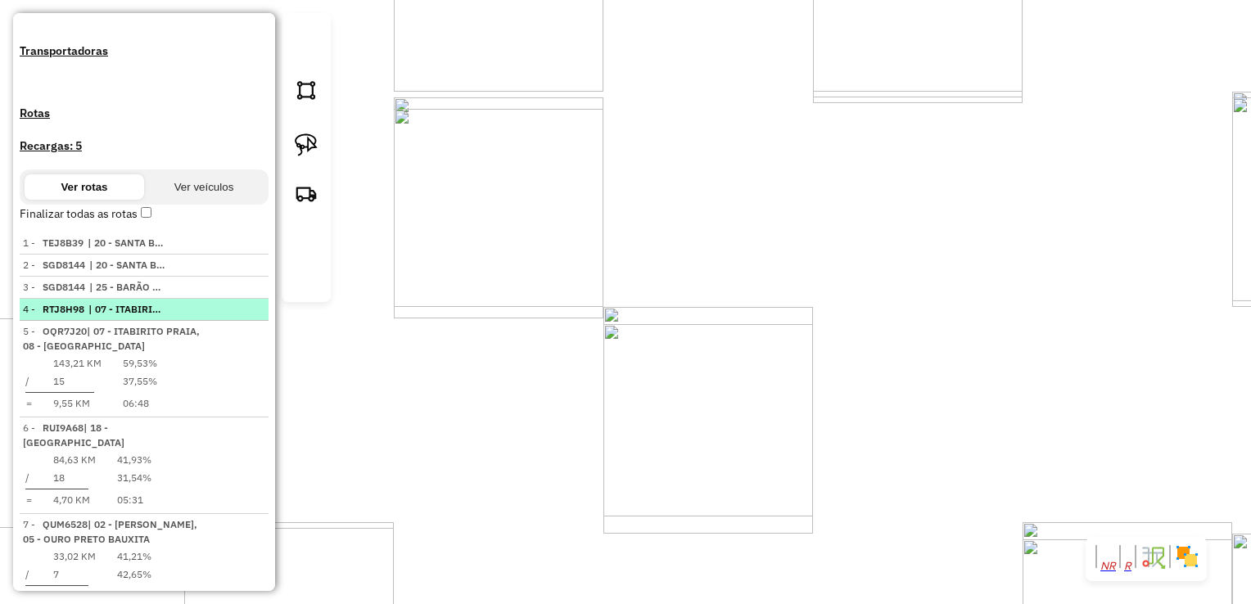
click at [262, 304] on em at bounding box center [262, 304] width 0 height 0
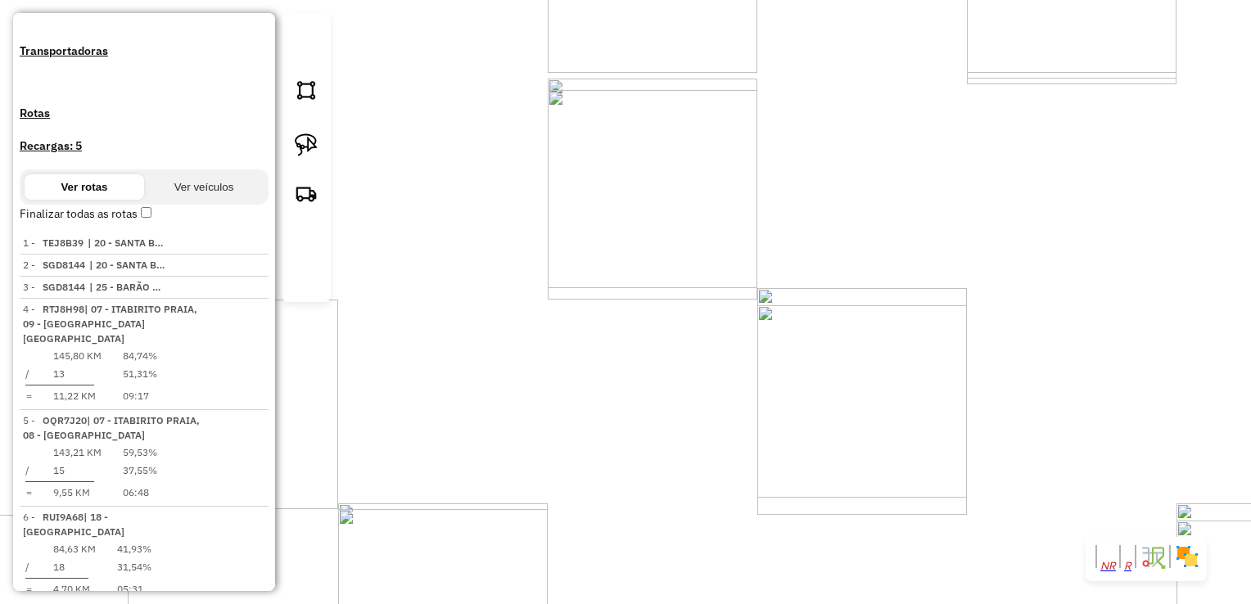
drag, startPoint x: 485, startPoint y: 280, endPoint x: 757, endPoint y: 257, distance: 272.8
click at [757, 257] on div "Janela de atendimento Grade de atendimento Capacidade Transportadoras Veículos …" at bounding box center [625, 302] width 1251 height 604
select select "**********"
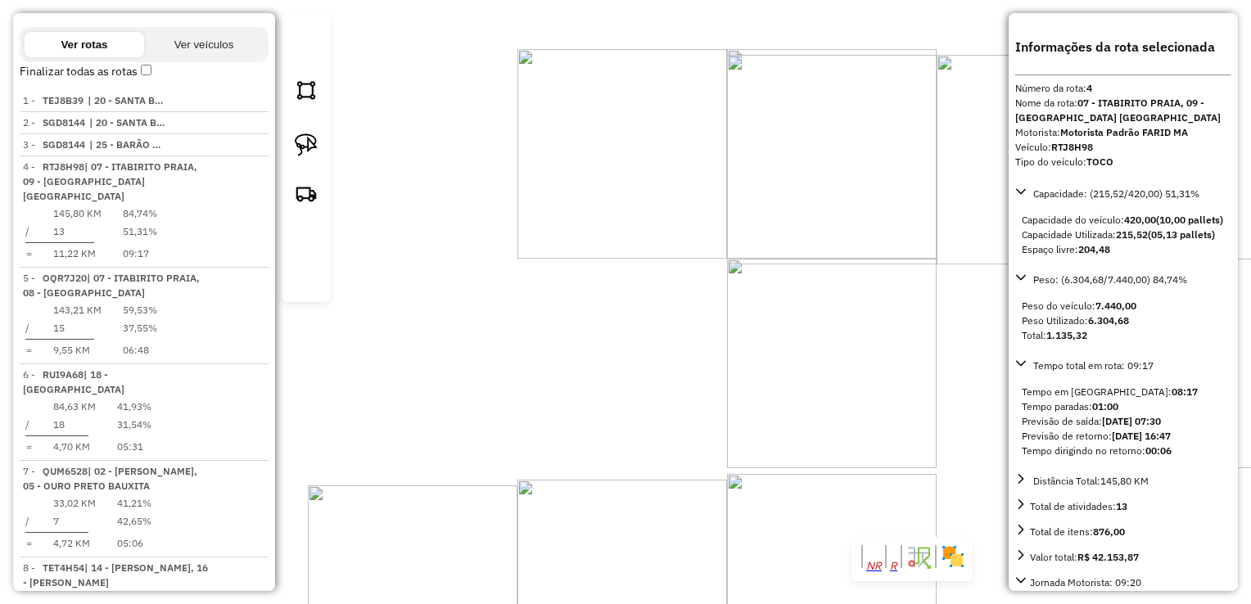
scroll to position [720, 0]
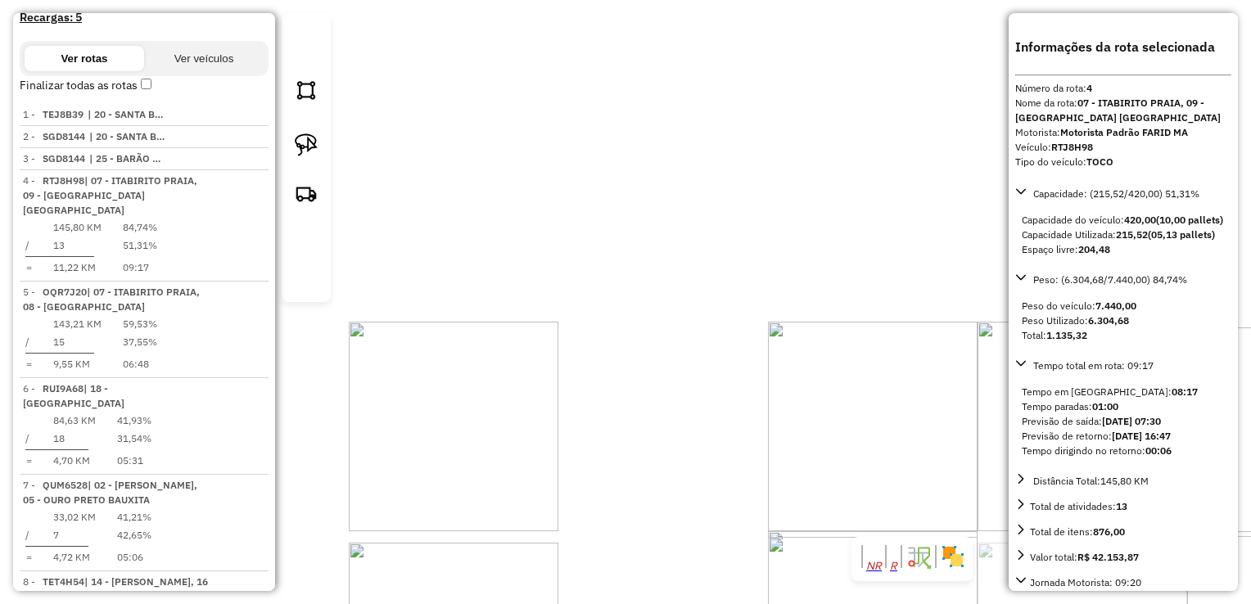
click at [836, 432] on div "10647 - SONIA MARIA GALO DOS Endereço: R JUSCELINO KUBSTCHECK D OLIVEIR133 Bair…" at bounding box center [625, 302] width 1251 height 604
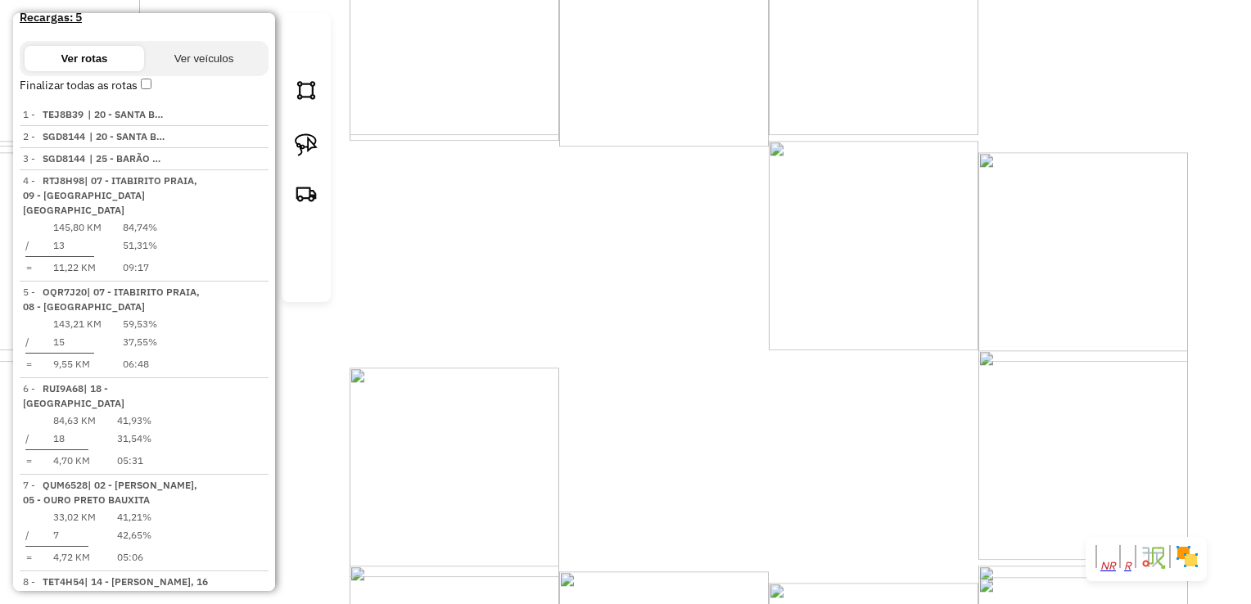
drag, startPoint x: 920, startPoint y: 450, endPoint x: 502, endPoint y: 59, distance: 572.4
click at [502, 59] on div "Janela de atendimento Grade de atendimento Capacidade Transportadoras Veículos …" at bounding box center [625, 302] width 1251 height 604
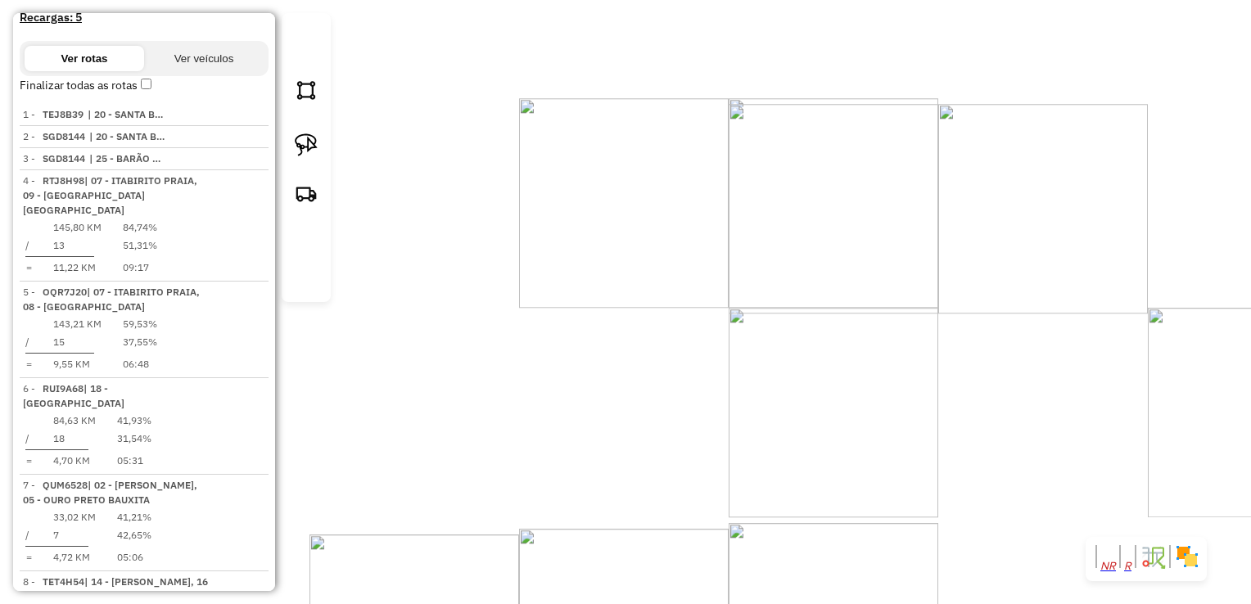
select select "**********"
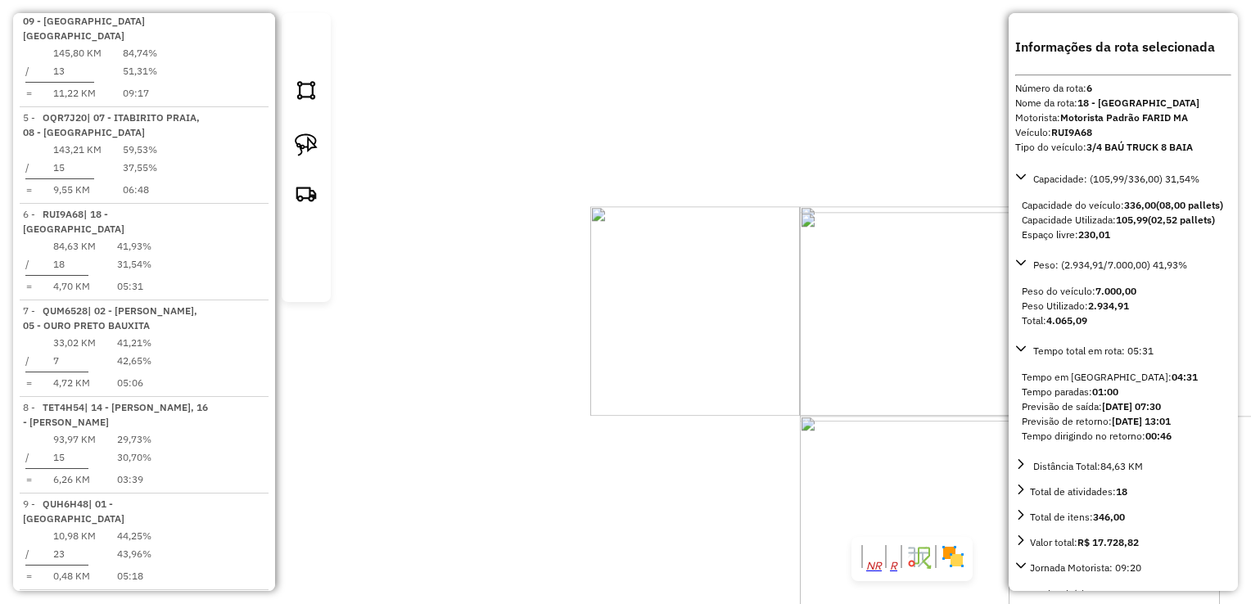
scroll to position [903, 0]
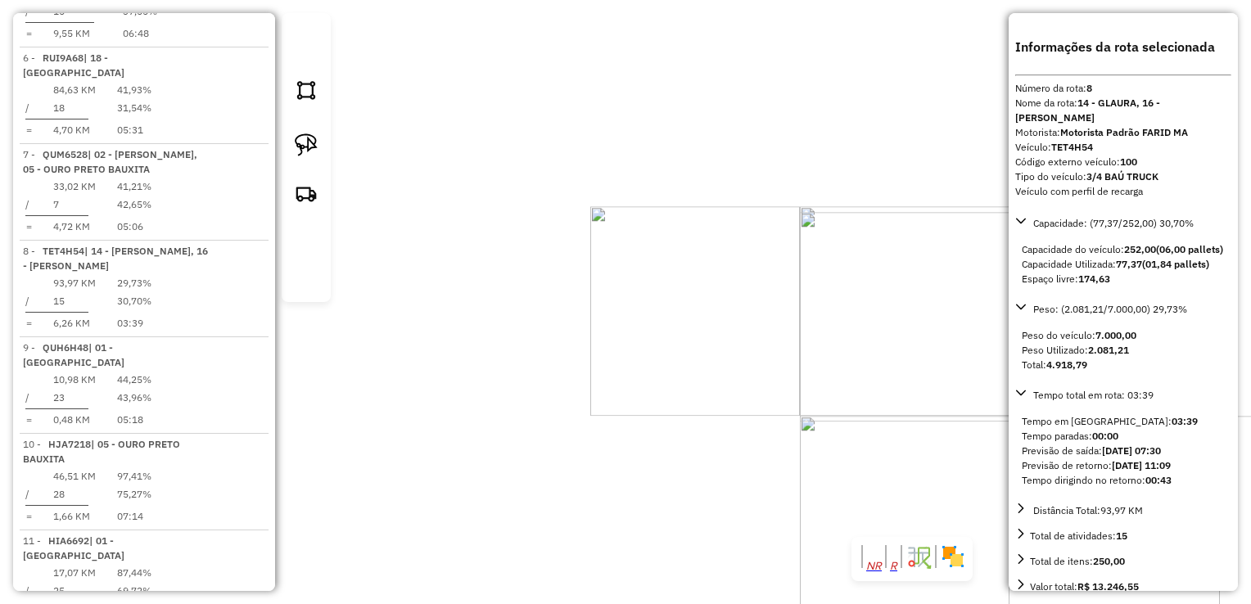
scroll to position [1101, 0]
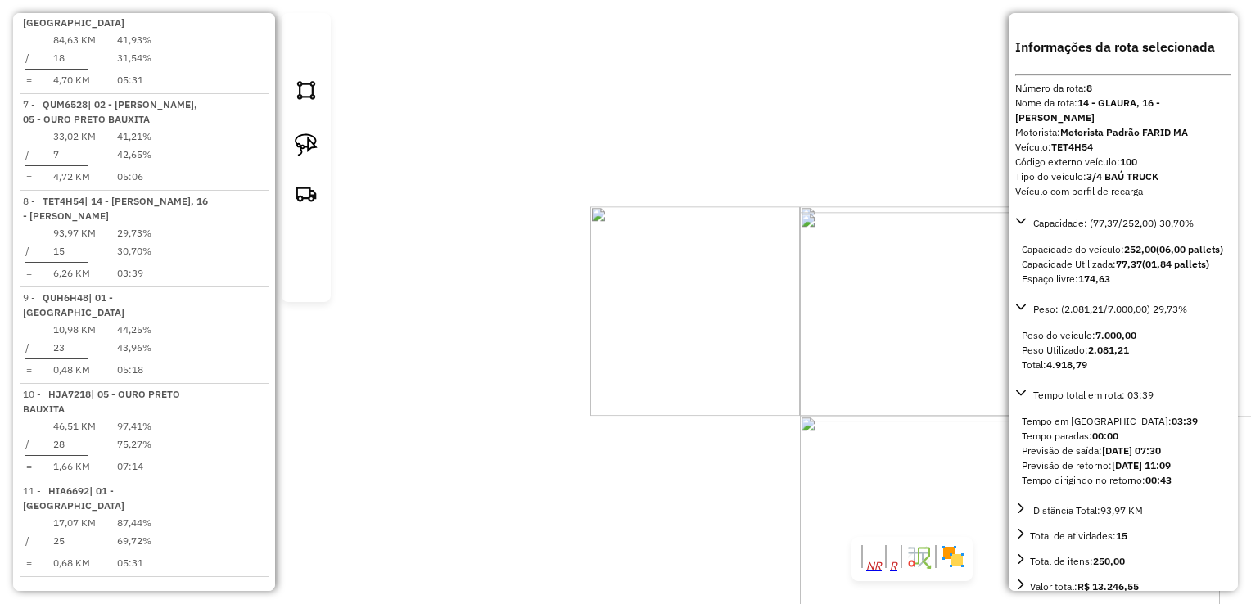
click at [826, 306] on div "Janela de atendimento Grade de atendimento Capacidade Transportadoras Veículos …" at bounding box center [625, 302] width 1251 height 604
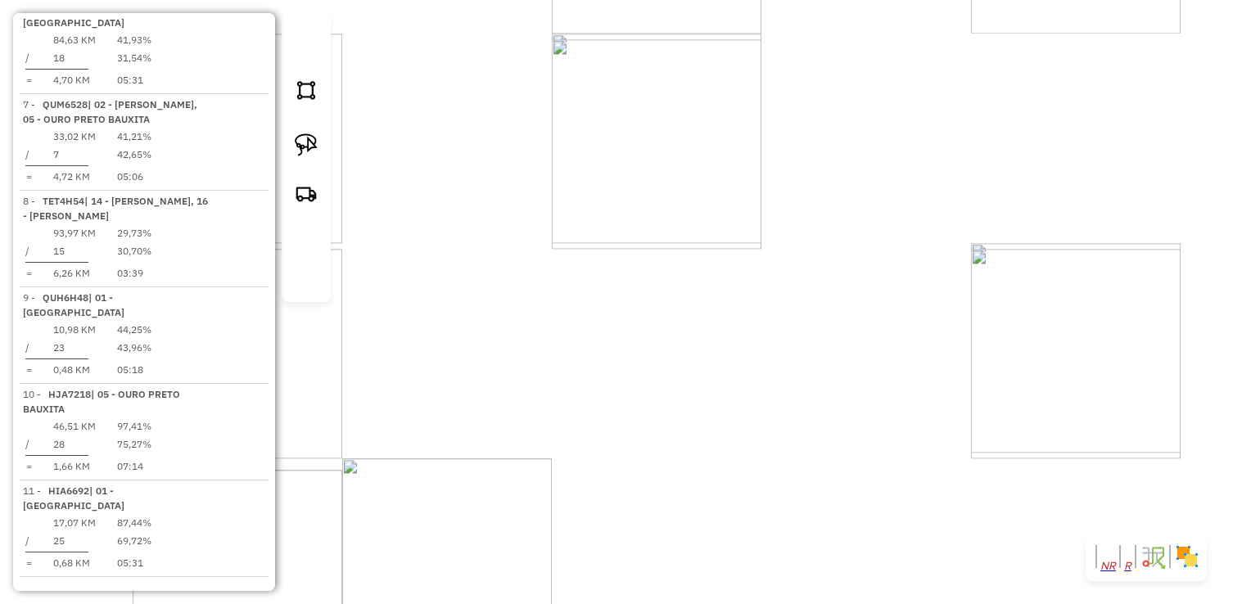
drag, startPoint x: 960, startPoint y: 394, endPoint x: 593, endPoint y: 273, distance: 386.1
click at [593, 273] on div "Janela de atendimento Grade de atendimento Capacidade Transportadoras Veículos …" at bounding box center [625, 302] width 1251 height 604
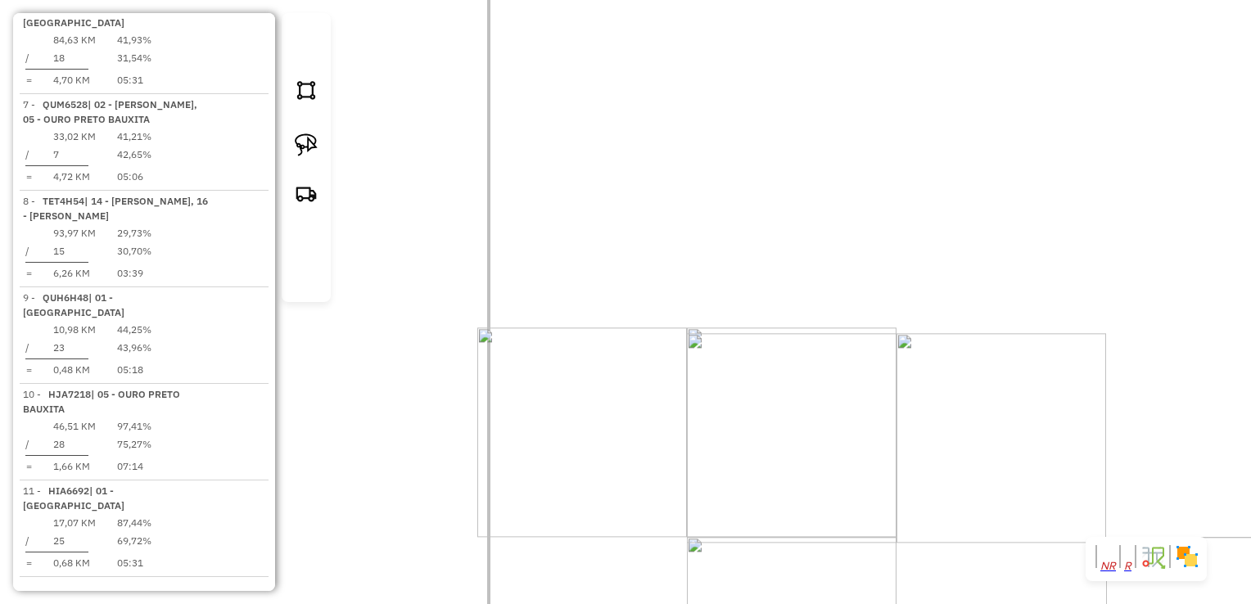
click at [754, 273] on div "Janela de atendimento Grade de atendimento Capacidade Transportadoras Veículos …" at bounding box center [625, 302] width 1251 height 604
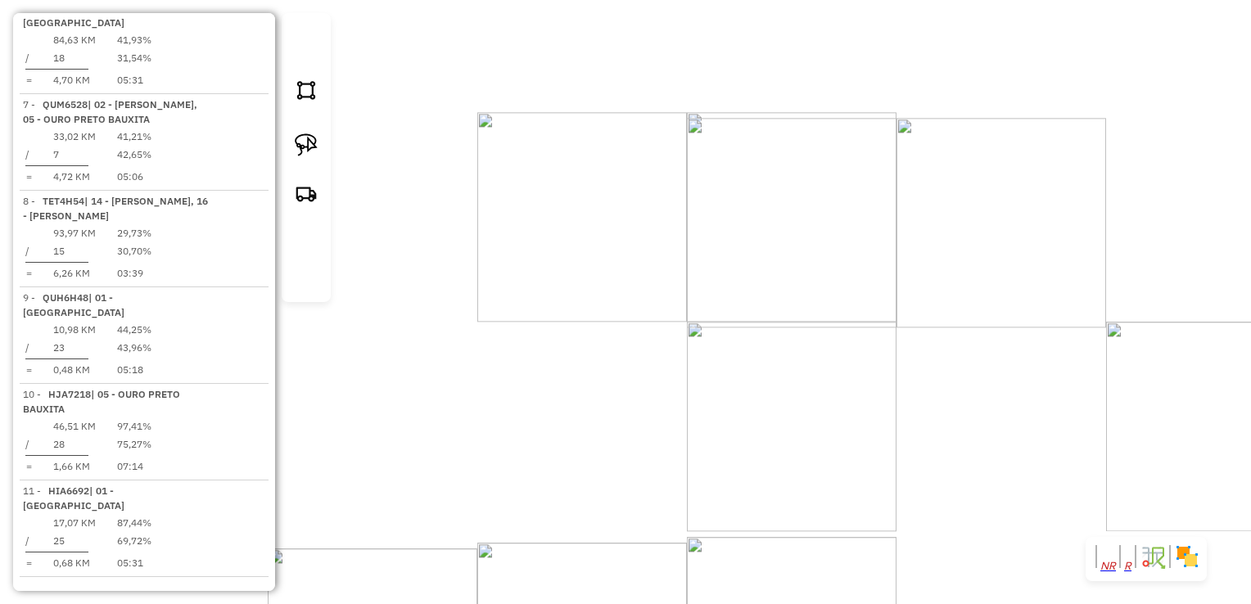
select select "**********"
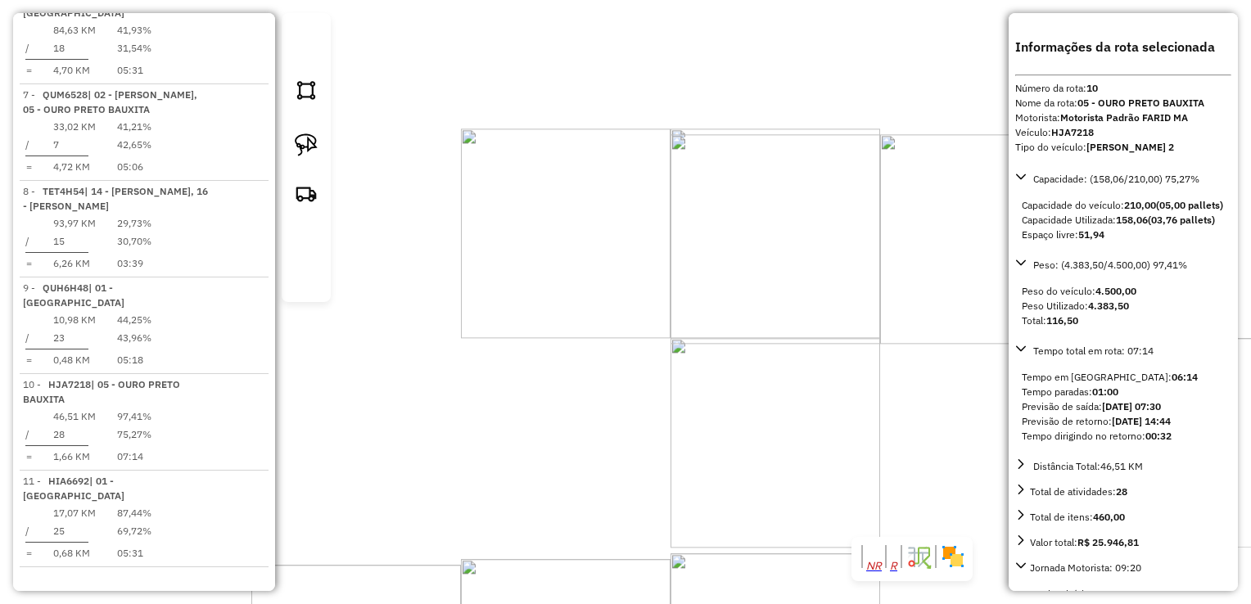
scroll to position [1210, 0]
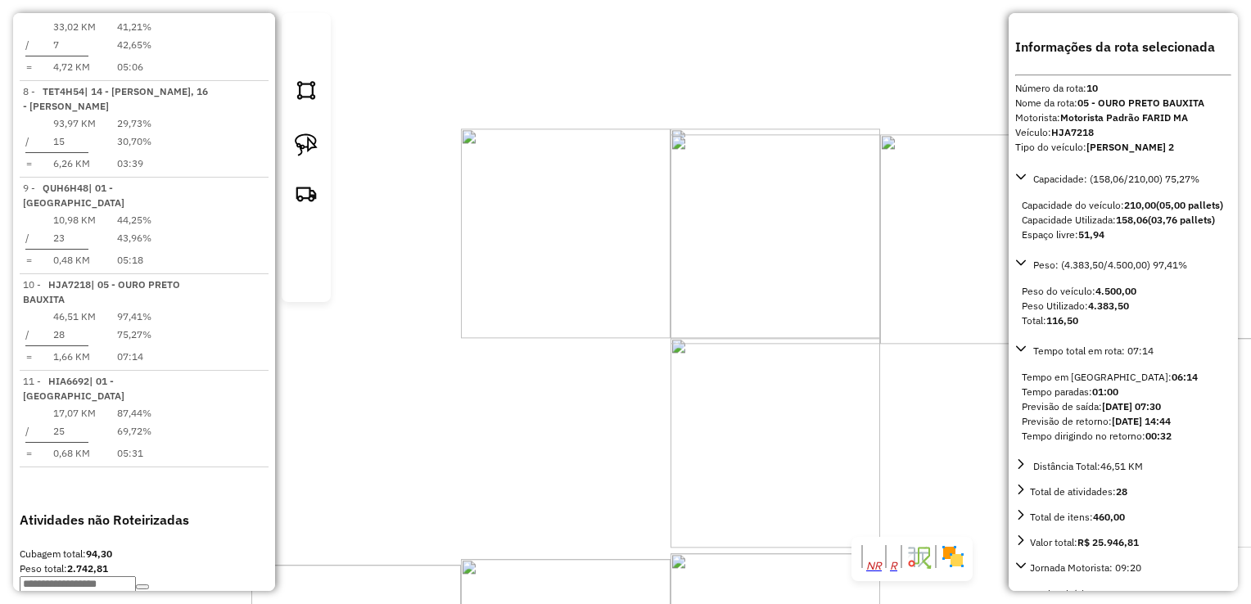
click at [685, 350] on div "19265 - ESQUINA DO SABOR Endereço: JUSCELINO KUBITSCHECK 5 Bairro: BAUXITA (OUR…" at bounding box center [625, 302] width 1251 height 604
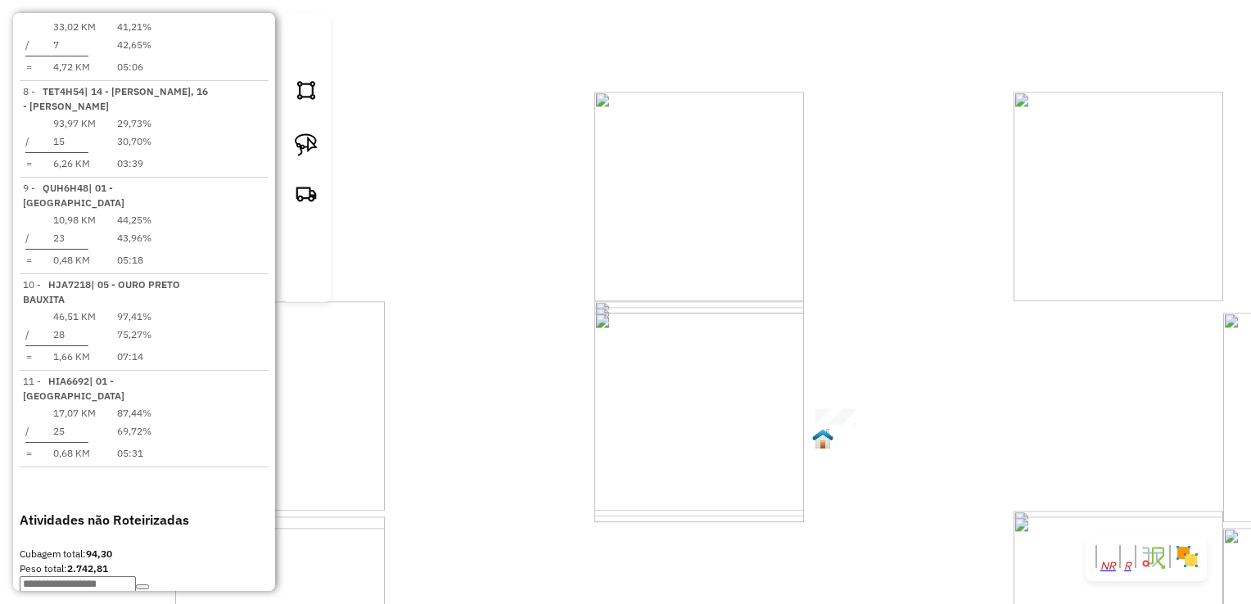
drag, startPoint x: 1106, startPoint y: 338, endPoint x: 757, endPoint y: 400, distance: 355.1
click at [759, 414] on div "Janela de atendimento Grade de atendimento Capacidade Transportadoras Veículos …" at bounding box center [625, 302] width 1251 height 604
select select "**********"
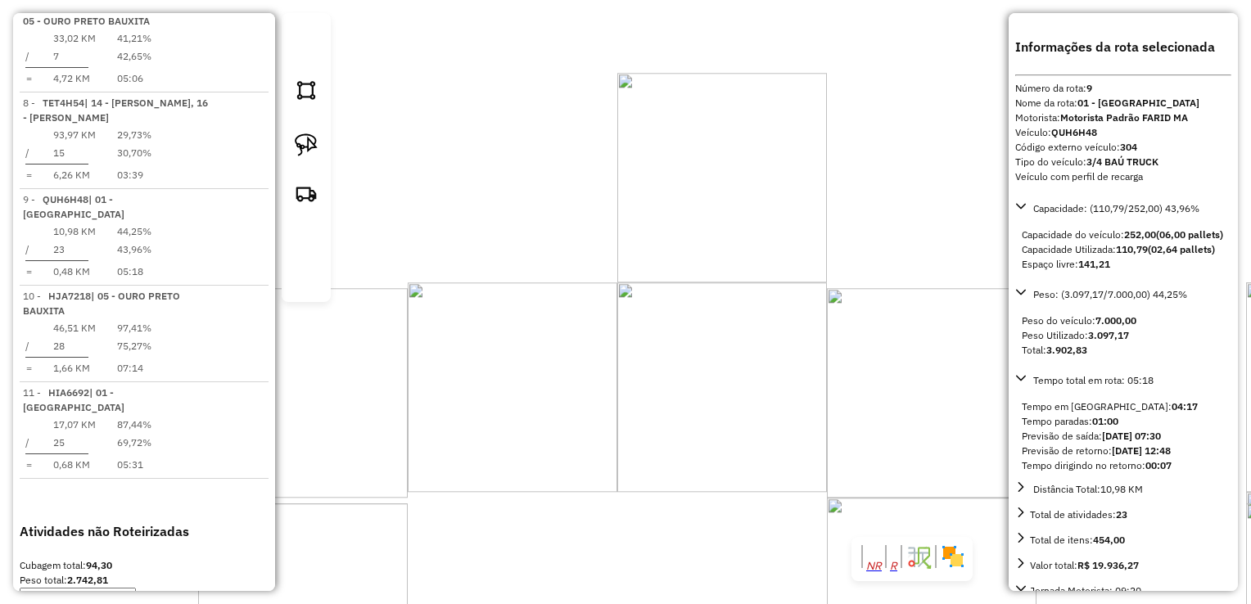
scroll to position [1192, 0]
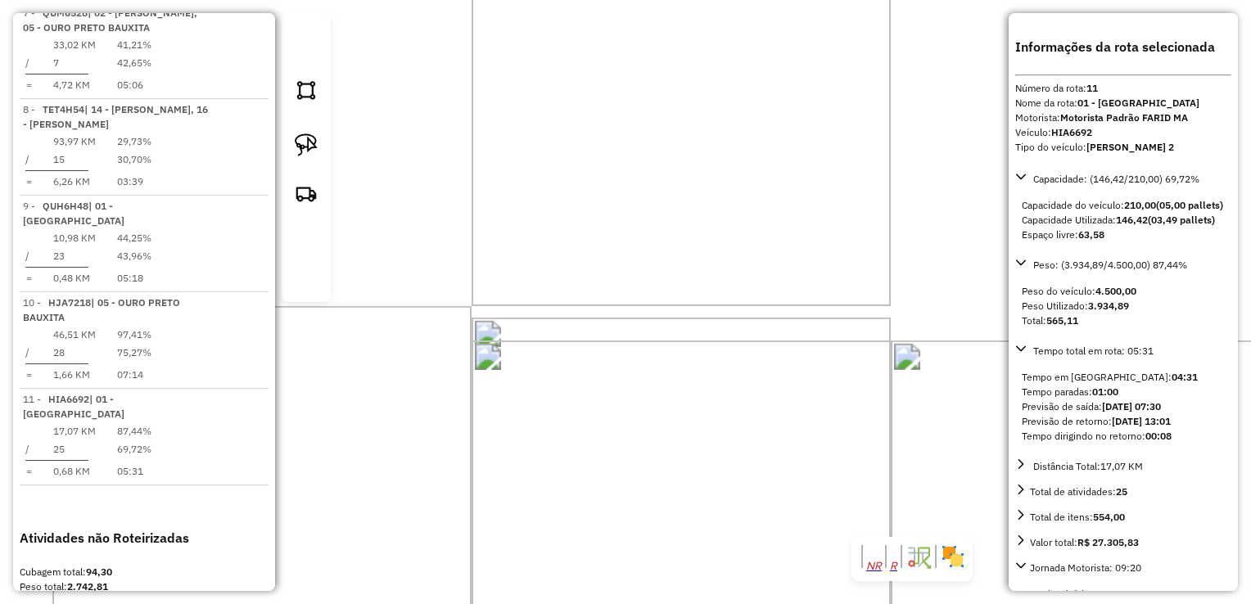
scroll to position [1210, 0]
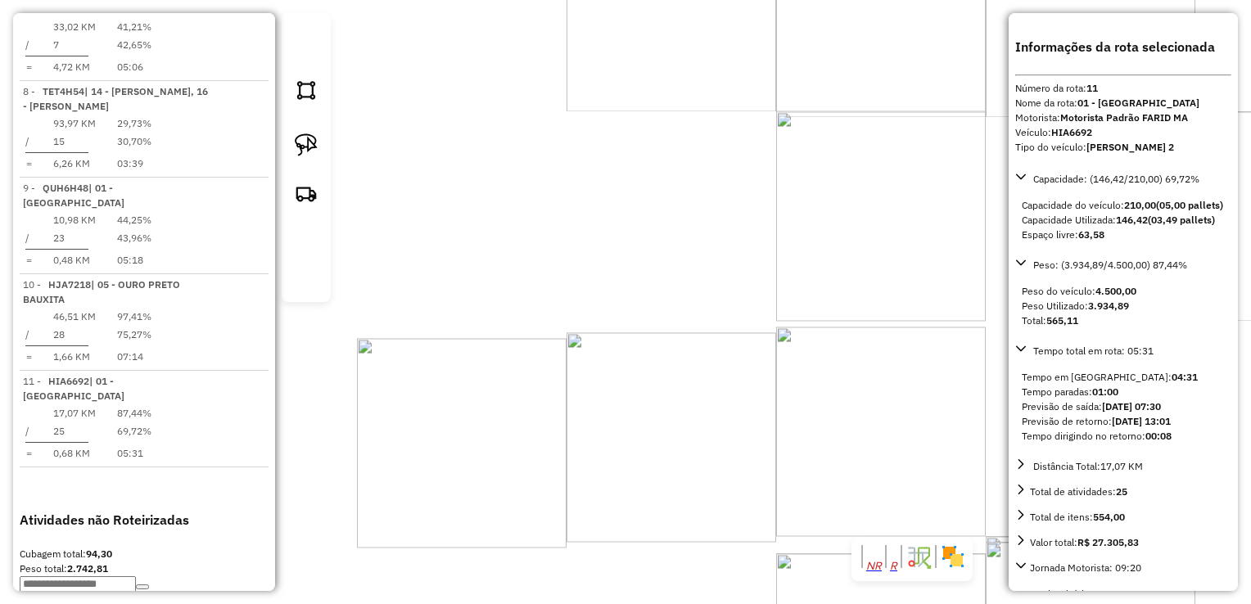
drag, startPoint x: 718, startPoint y: 386, endPoint x: 701, endPoint y: 201, distance: 185.9
click at [701, 201] on div "Janela de atendimento Grade de atendimento Capacidade Transportadoras Veículos …" at bounding box center [625, 302] width 1251 height 604
click at [646, 359] on div "17627 - BAR DO ZEZE Endereço: DA CARTUCHA 262 Bairro: SAO JOSE (MARIANA / MG) P…" at bounding box center [625, 302] width 1251 height 604
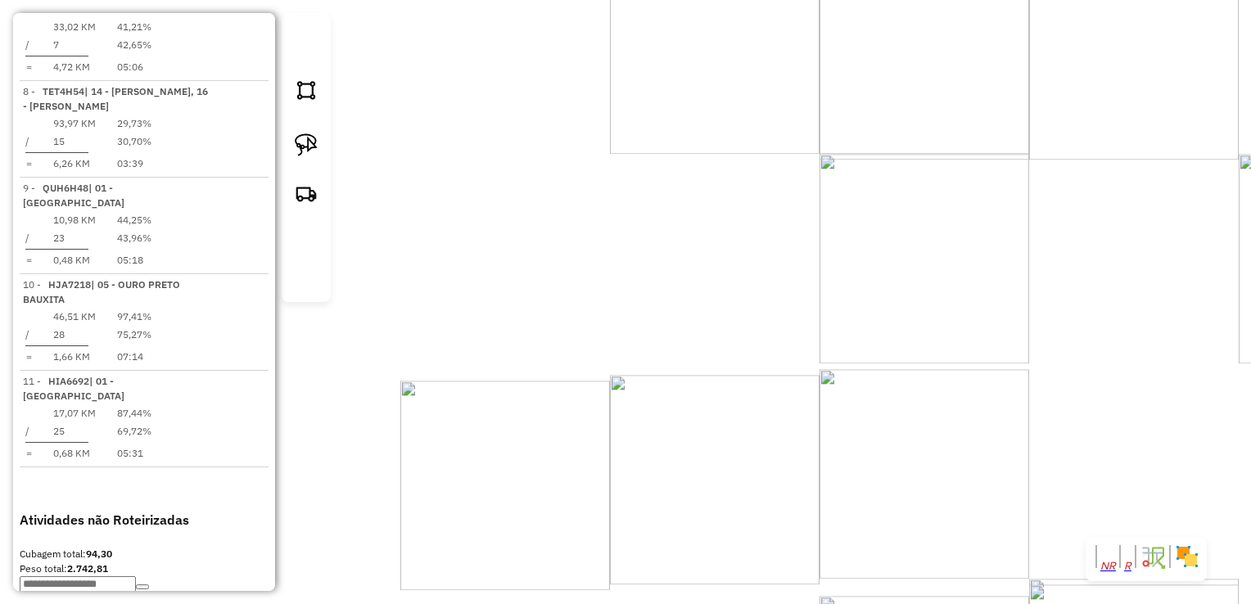
drag, startPoint x: 691, startPoint y: 373, endPoint x: 703, endPoint y: 496, distance: 123.4
click at [703, 496] on div "Janela de atendimento Grade de atendimento Capacidade Transportadoras Veículos …" at bounding box center [625, 302] width 1251 height 604
select select "**********"
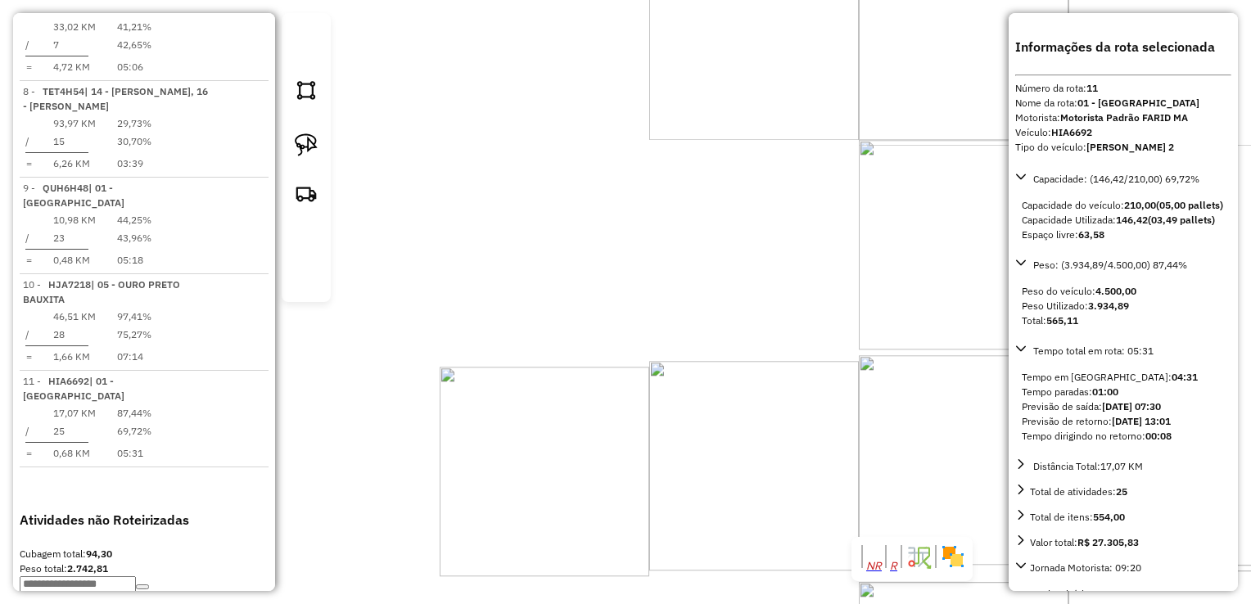
click at [535, 350] on div "18069 - CANTINHO DO PAO Endereço: DO CATETE 500 Bairro: SAO GONCALO (MARIANA / …" at bounding box center [625, 302] width 1251 height 604
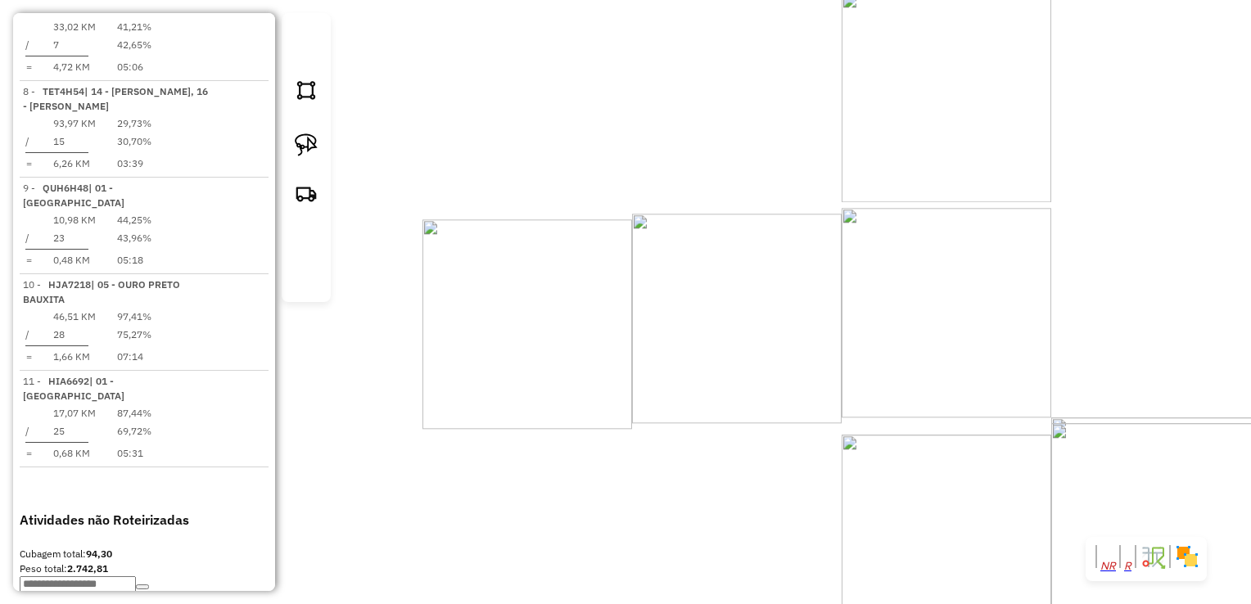
click at [621, 398] on div "Atividade não roteirizada 17859 - DISQUE CABANAS Endereço: Rua Sete Lagoas, 90 …" at bounding box center [625, 302] width 1251 height 604
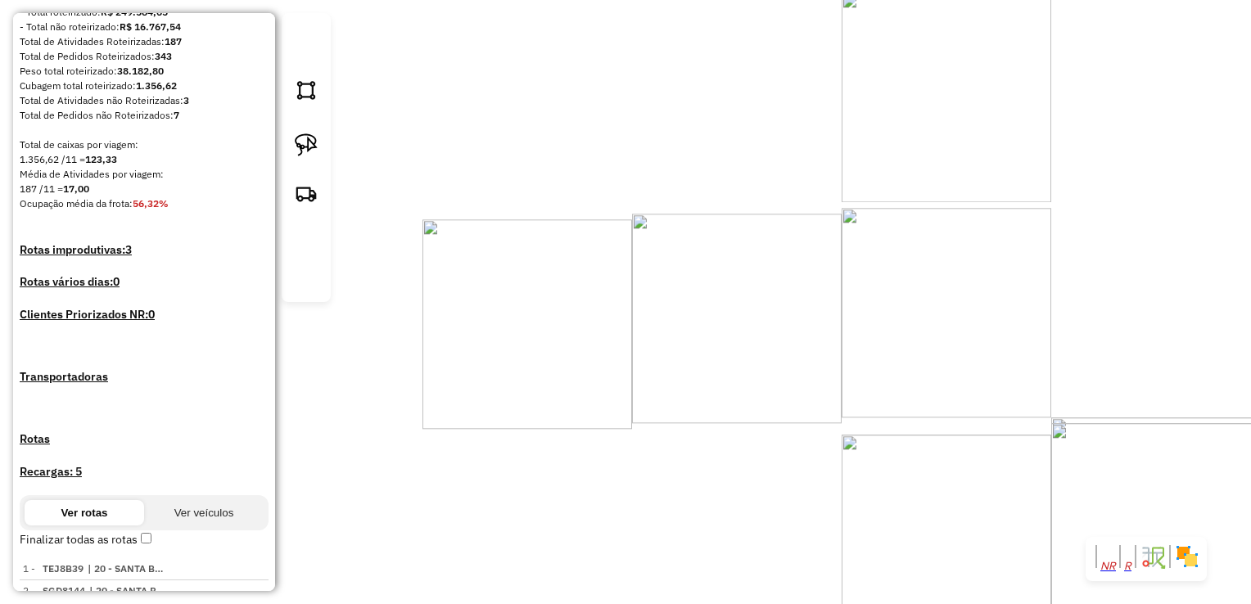
scroll to position [228, 0]
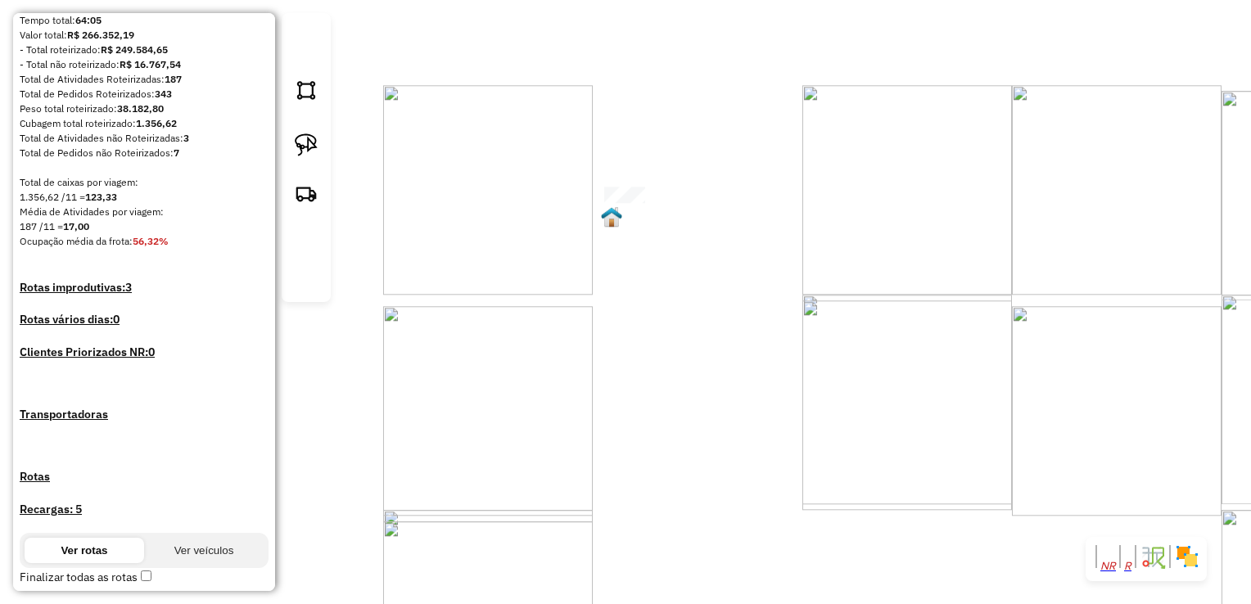
drag, startPoint x: 496, startPoint y: 393, endPoint x: 678, endPoint y: 431, distance: 185.6
click at [678, 431] on div "Janela de atendimento Grade de atendimento Capacidade Transportadoras Veículos …" at bounding box center [625, 302] width 1251 height 604
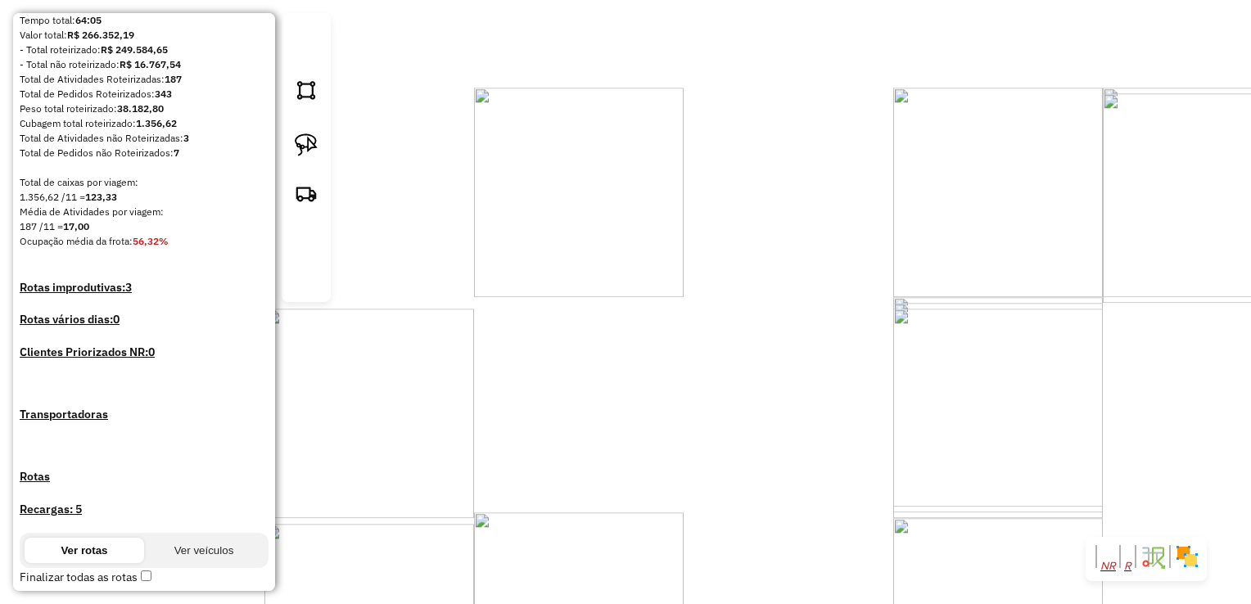
click at [262, 601] on em at bounding box center [262, 601] width 0 height 0
click at [681, 224] on div "Janela de atendimento Grade de atendimento Capacidade Transportadoras Veículos …" at bounding box center [625, 302] width 1251 height 604
drag, startPoint x: 711, startPoint y: 393, endPoint x: 724, endPoint y: 578, distance: 185.5
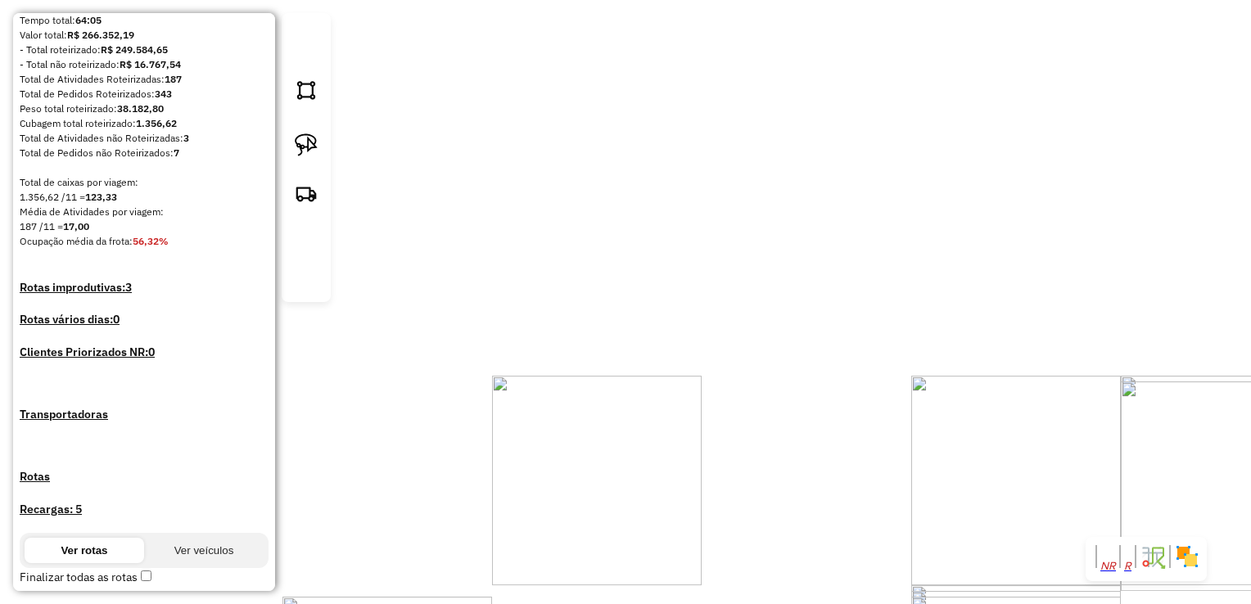
click at [724, 578] on div "Janela de atendimento Grade de atendimento Capacidade Transportadoras Veículos …" at bounding box center [625, 302] width 1251 height 604
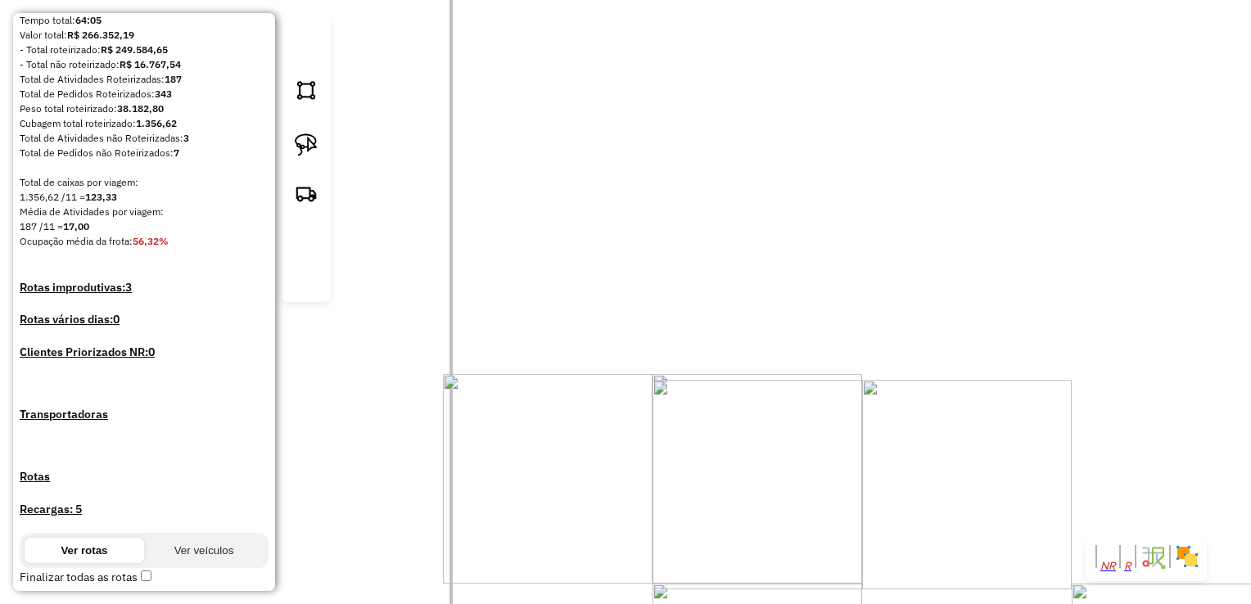
click at [716, 233] on div "Janela de atendimento Grade de atendimento Capacidade Transportadoras Veículos …" at bounding box center [625, 302] width 1251 height 604
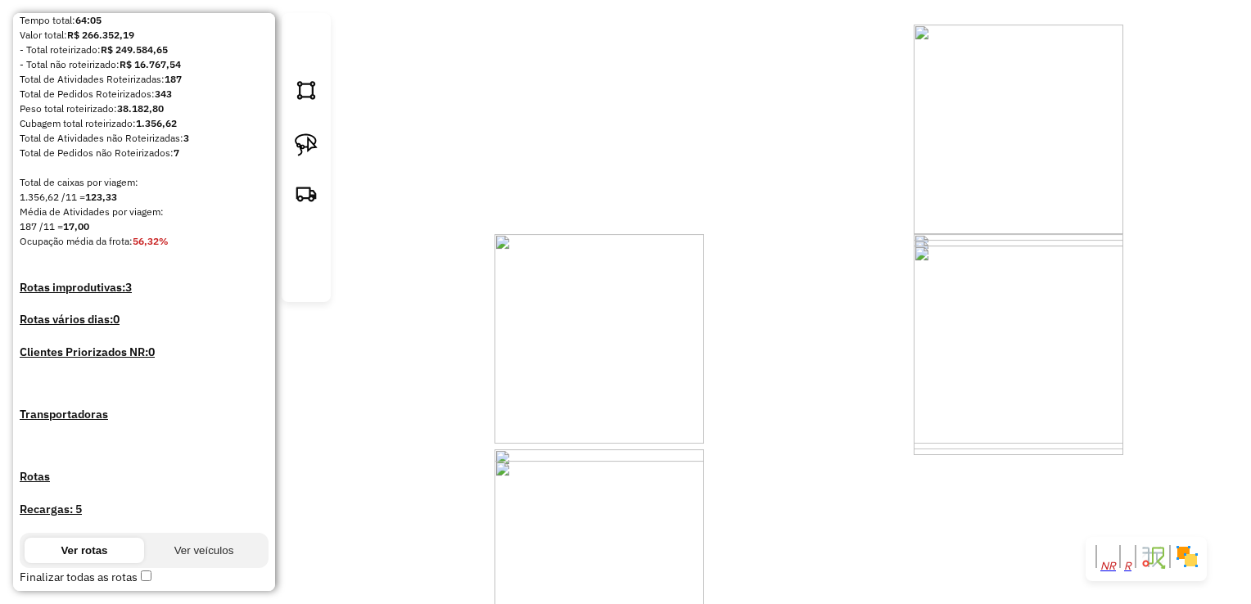
click at [758, 301] on div "Janela de atendimento Grade de atendimento Capacidade Transportadoras Veículos …" at bounding box center [625, 302] width 1251 height 604
select select "**********"
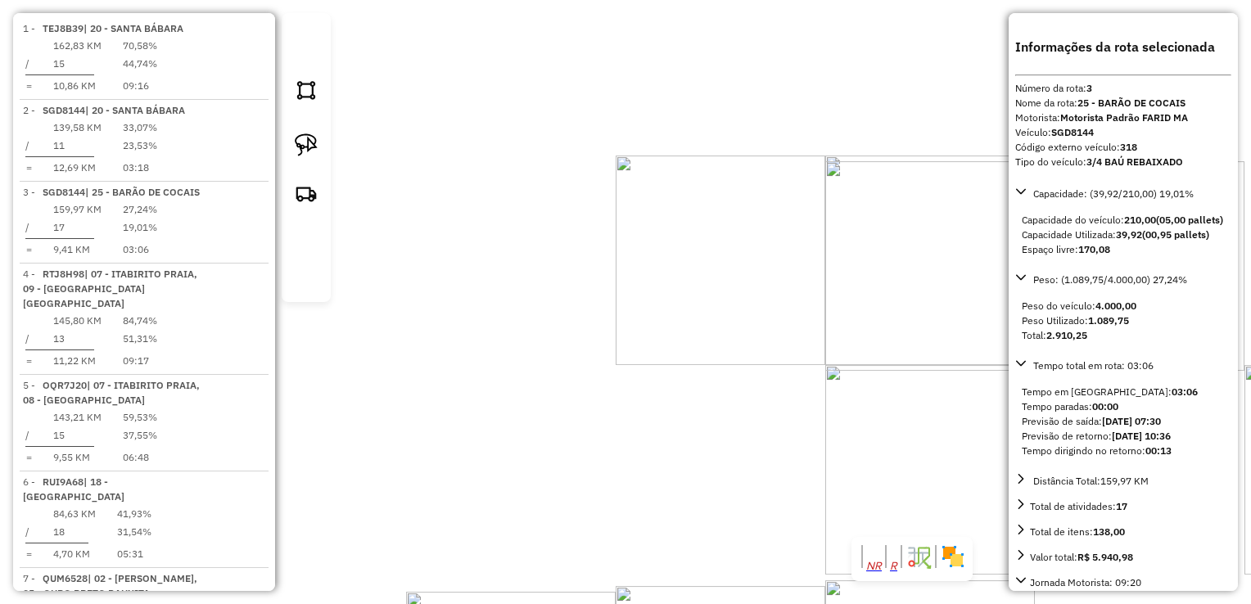
scroll to position [837, 0]
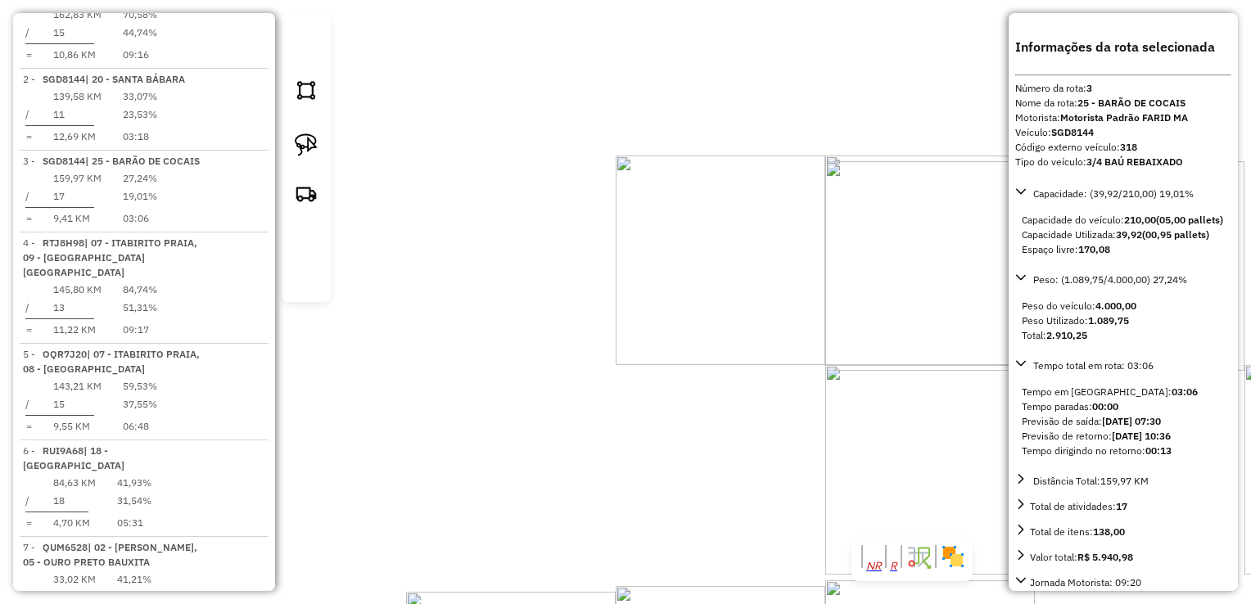
click at [671, 451] on div "82243 - IVONE TELES CARLOS Endereço: R ULISSES RIBEIRO 140 Bairro: SANTA CRUZ (…" at bounding box center [625, 302] width 1251 height 604
